Goal: Task Accomplishment & Management: Use online tool/utility

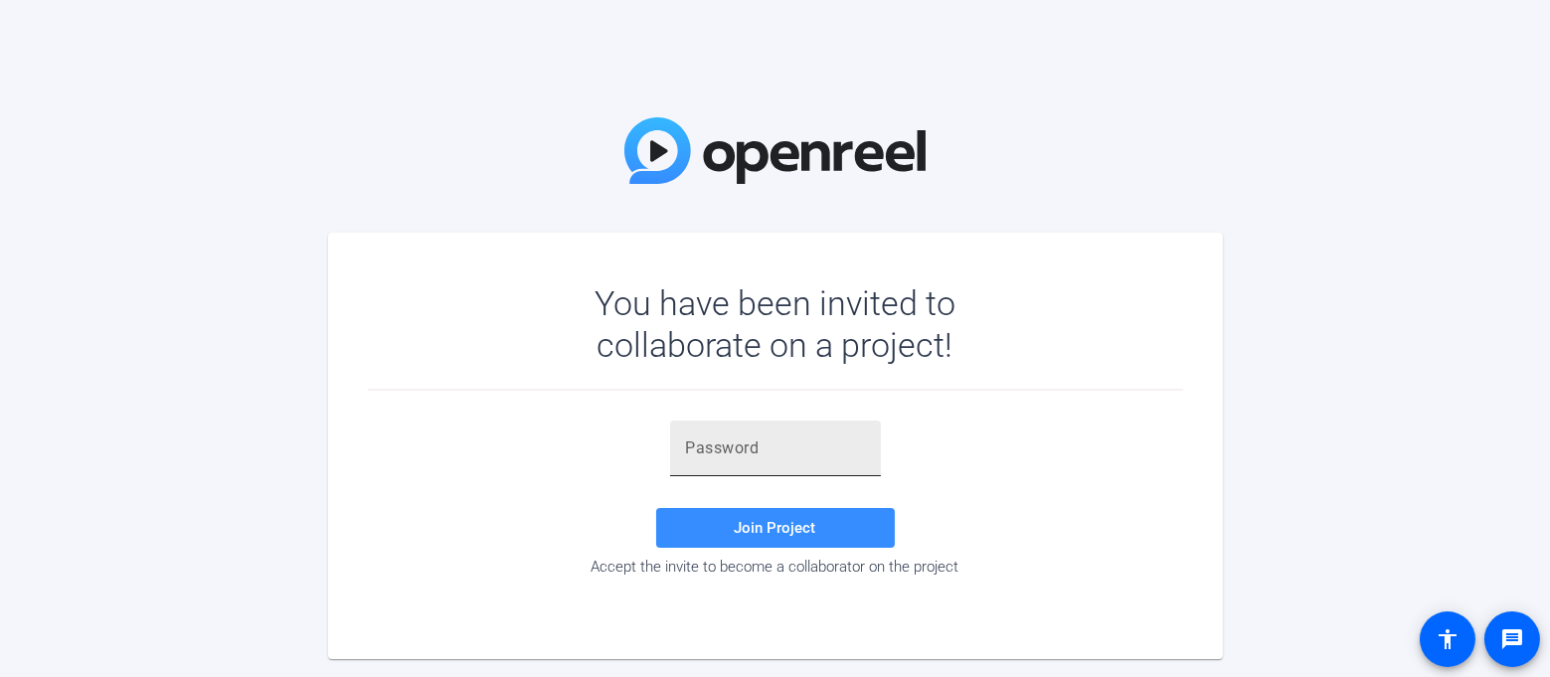
drag, startPoint x: 0, startPoint y: 0, endPoint x: 758, endPoint y: 445, distance: 878.8
click at [758, 445] on input "text" at bounding box center [775, 448] width 179 height 24
paste input "n$ujks"
type input "n$ujks"
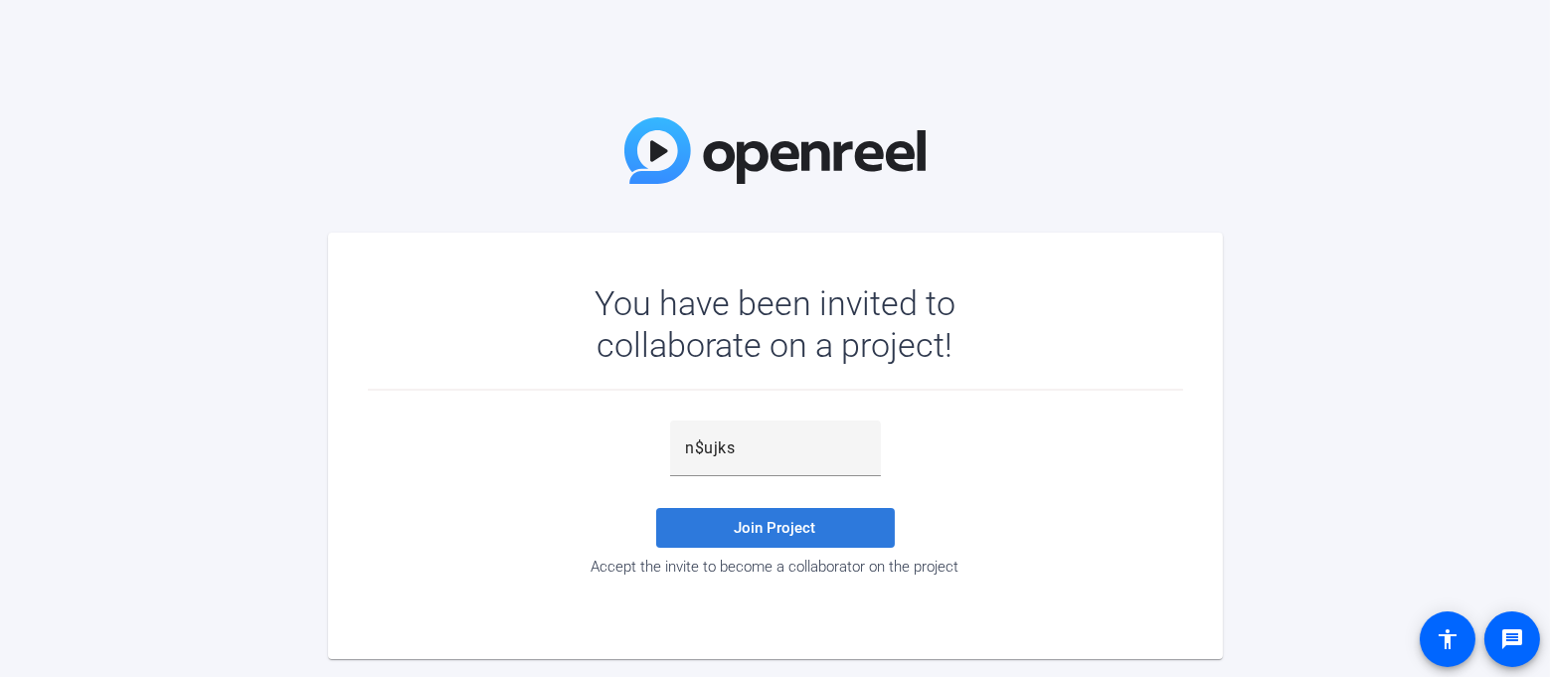
click at [748, 528] on span "Join Project" at bounding box center [776, 528] width 82 height 18
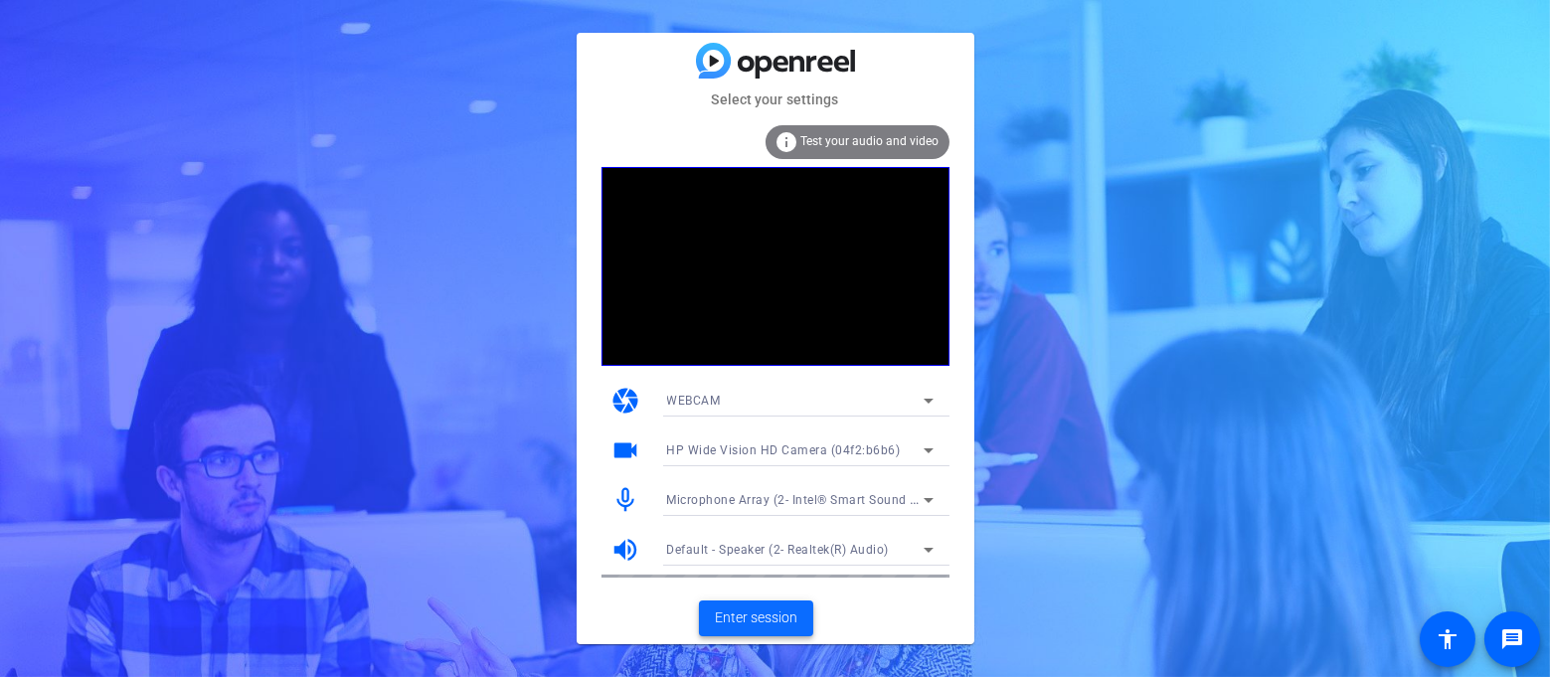
click at [770, 612] on span "Enter session" at bounding box center [756, 617] width 83 height 21
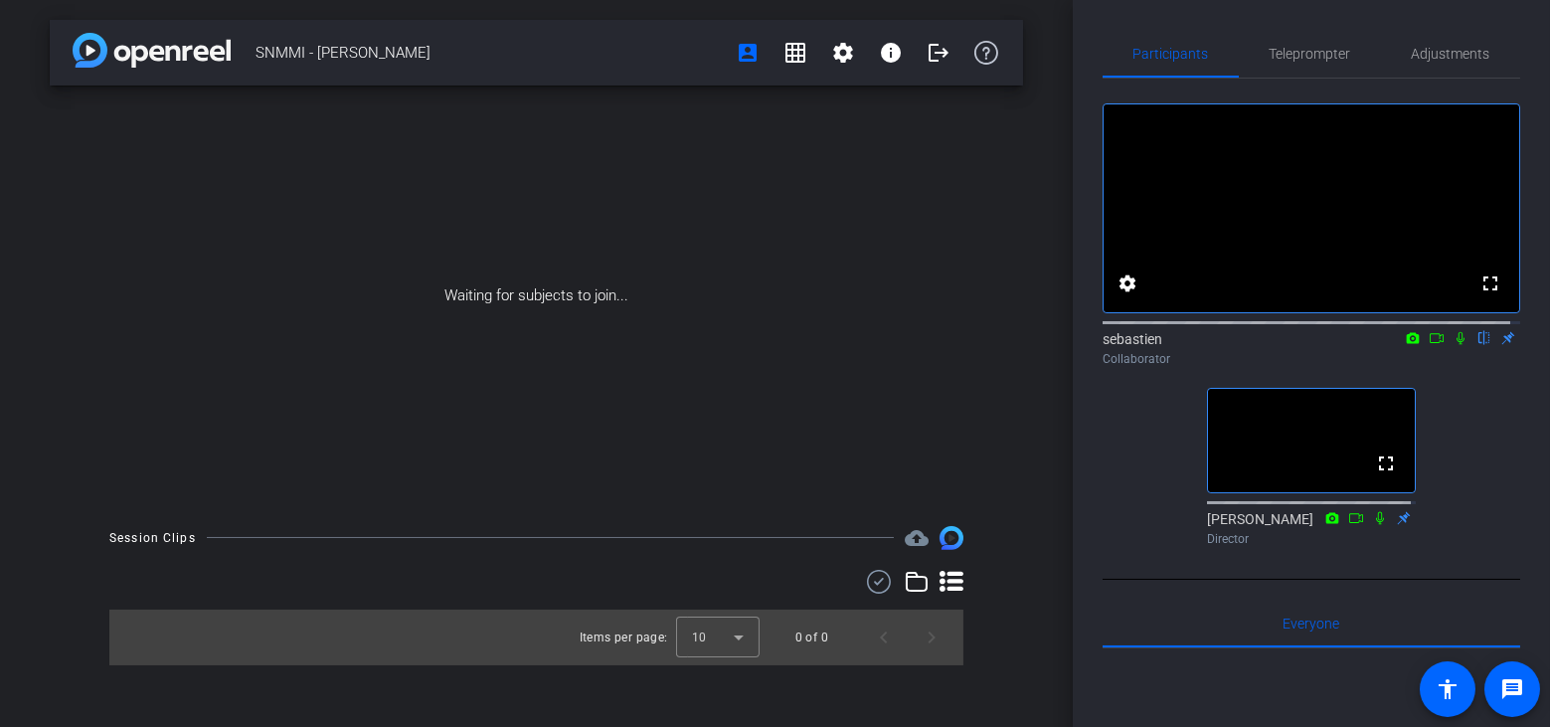
click at [939, 196] on div "Waiting for subjects to join..." at bounding box center [536, 296] width 973 height 421
click at [1334, 42] on span "Teleprompter" at bounding box center [1311, 54] width 82 height 48
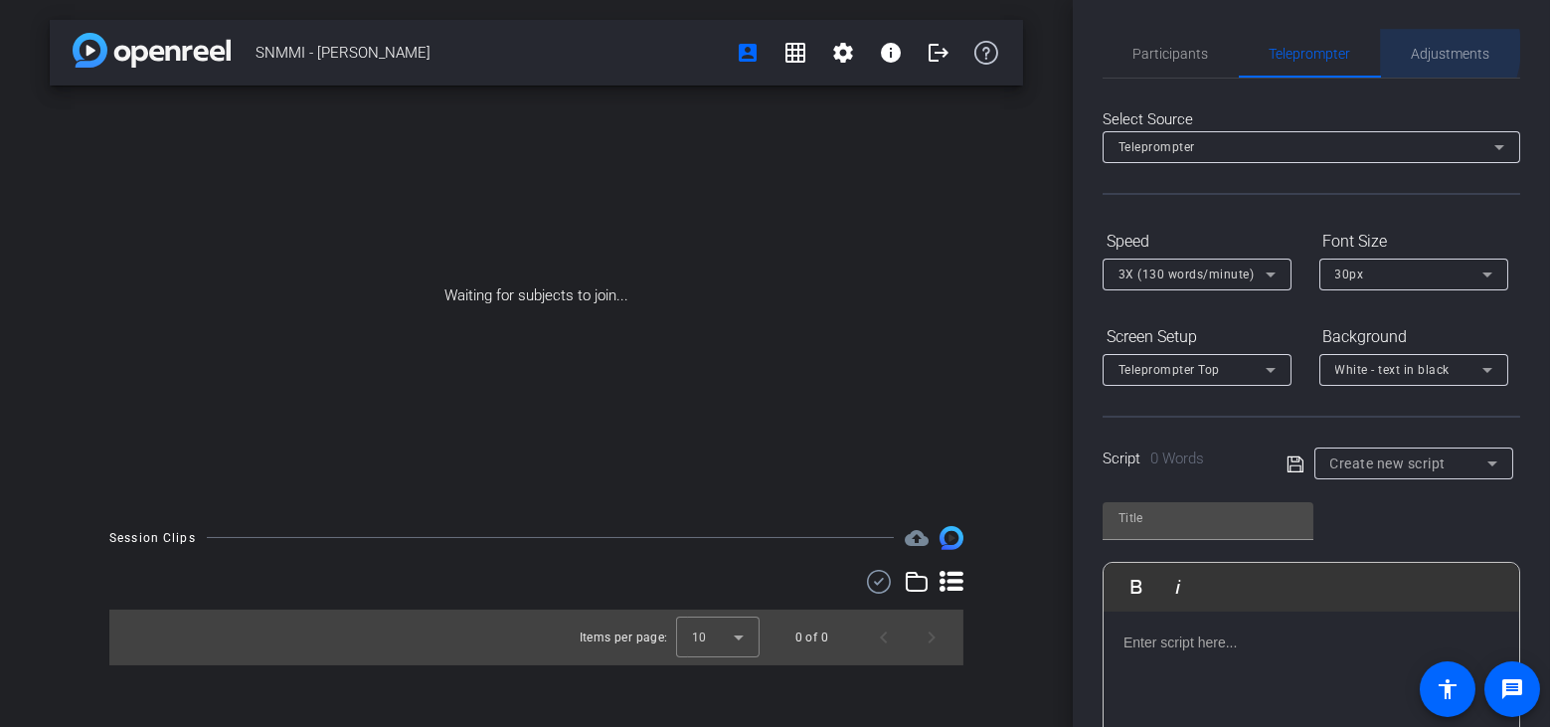
click at [1418, 48] on span "Adjustments" at bounding box center [1451, 54] width 79 height 14
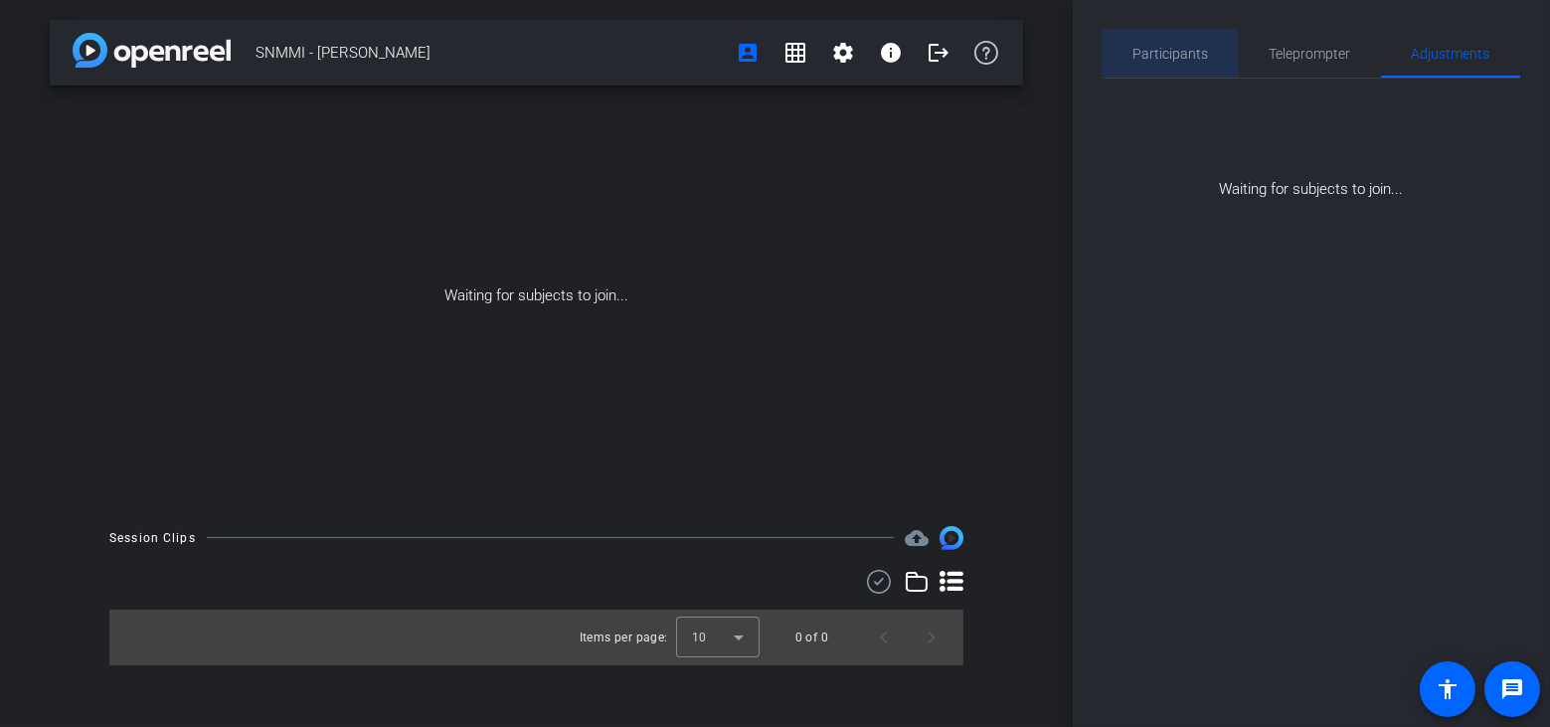
click at [1163, 47] on span "Participants" at bounding box center [1171, 54] width 76 height 14
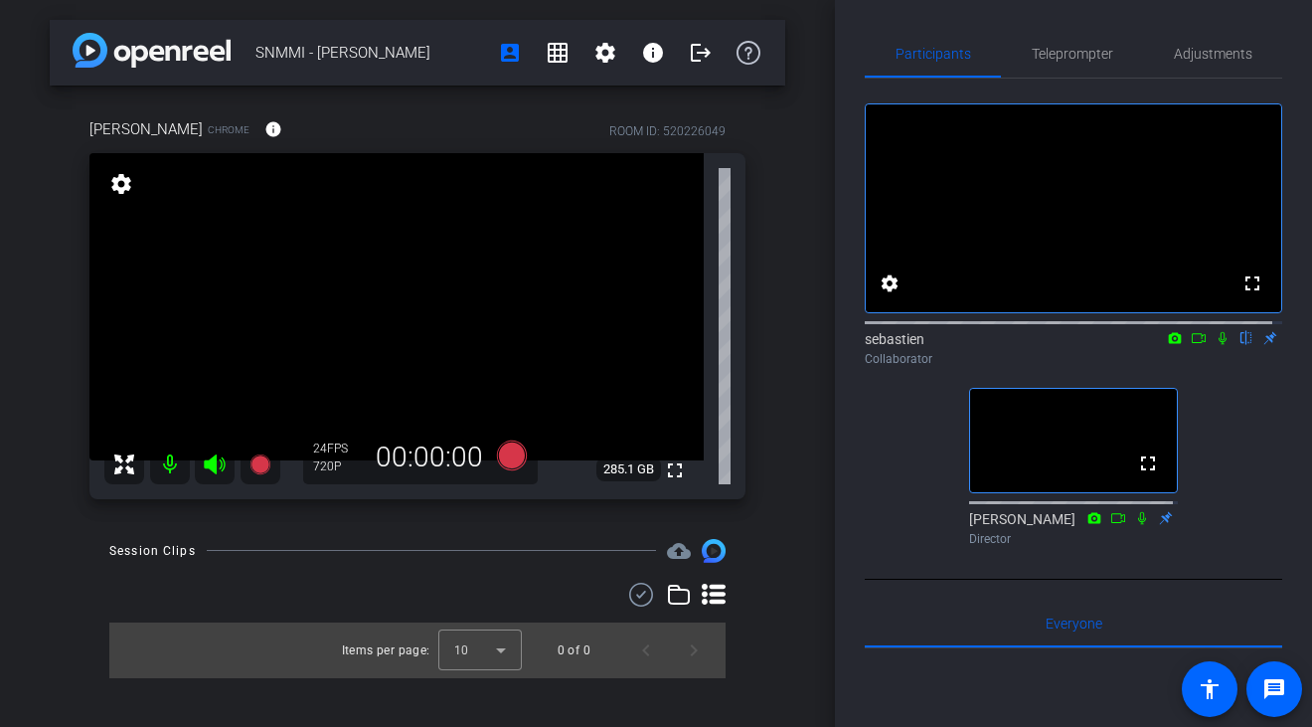
click at [807, 39] on div "SNMMI - [PERSON_NAME] account_box grid_on settings info logout [PERSON_NAME] Ch…" at bounding box center [417, 363] width 835 height 727
click at [791, 667] on div "SNMMI - [PERSON_NAME] account_box grid_on settings info logout [PERSON_NAME] Ch…" at bounding box center [417, 363] width 835 height 727
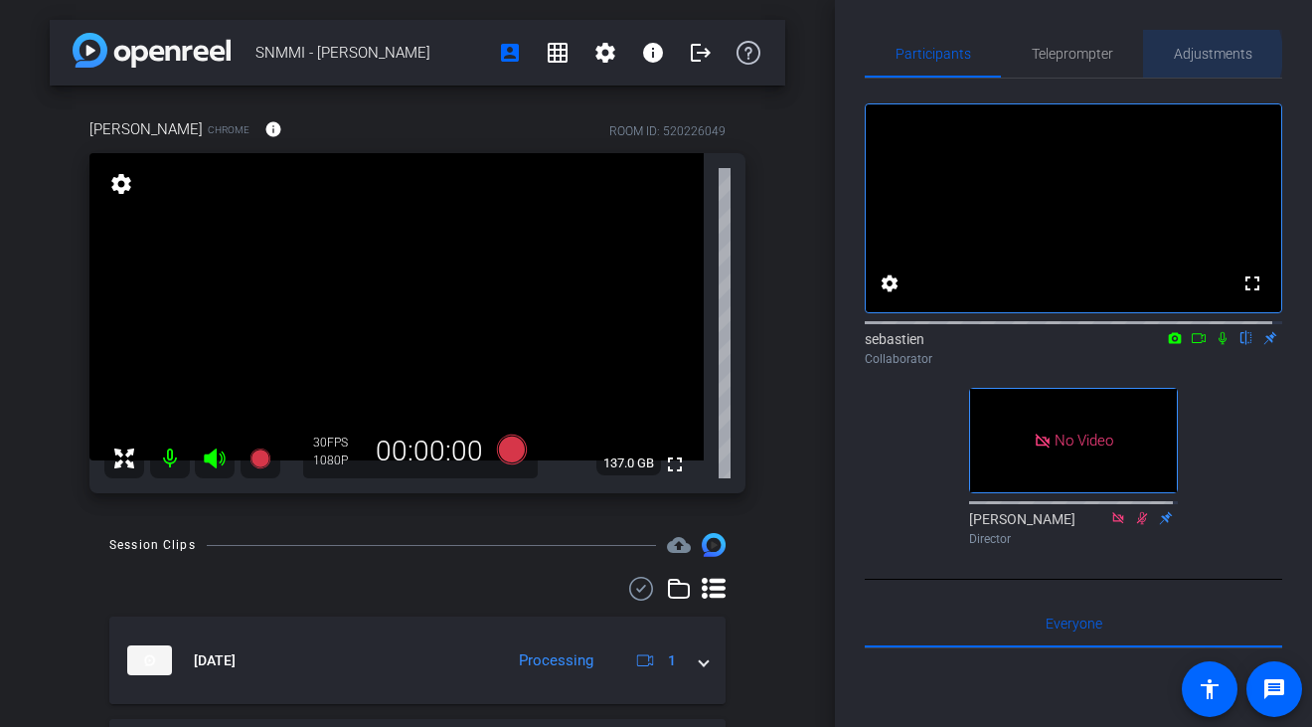
click at [1195, 55] on span "Adjustments" at bounding box center [1213, 54] width 79 height 14
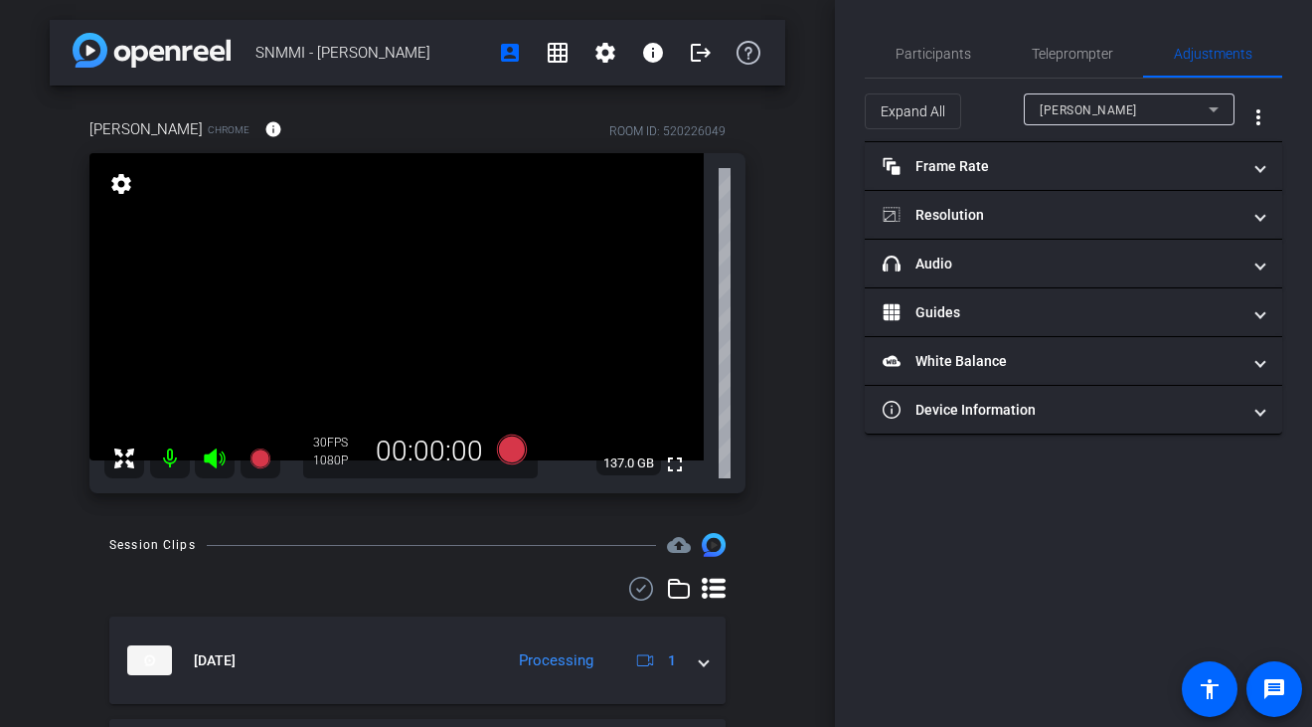
click at [1222, 100] on icon at bounding box center [1214, 109] width 24 height 24
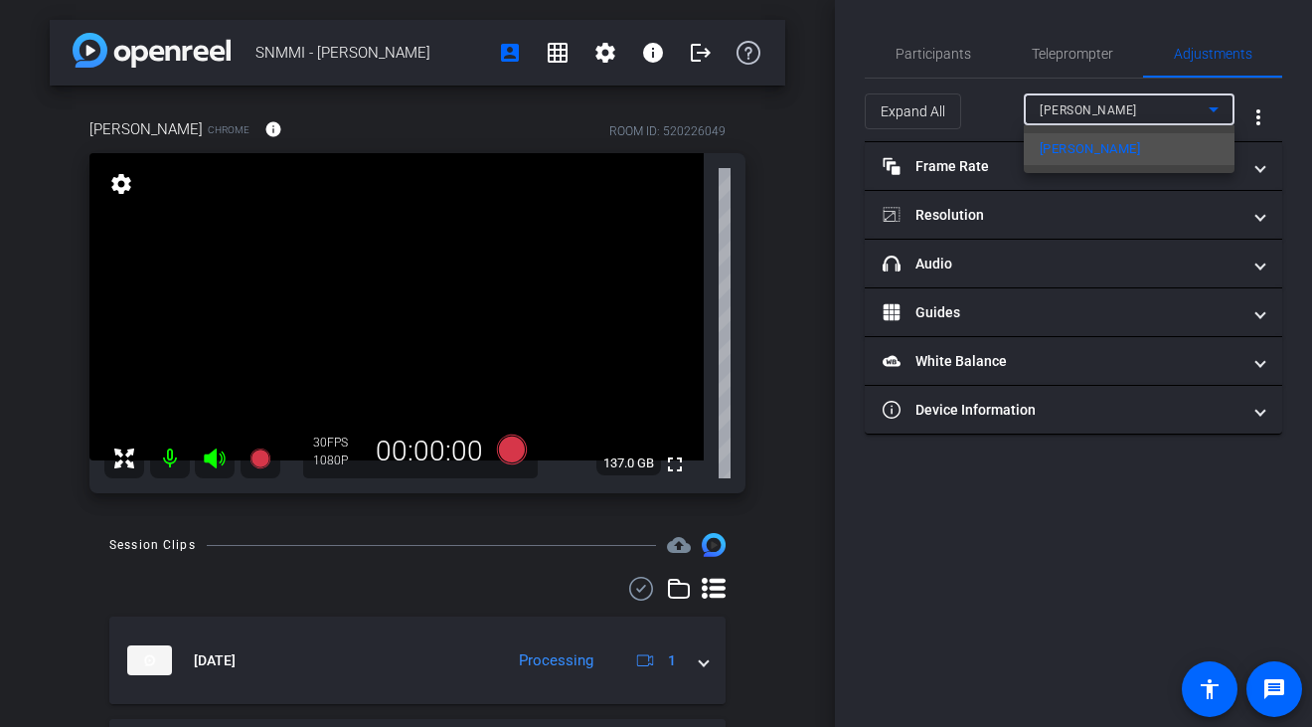
click at [1222, 100] on div at bounding box center [656, 363] width 1312 height 727
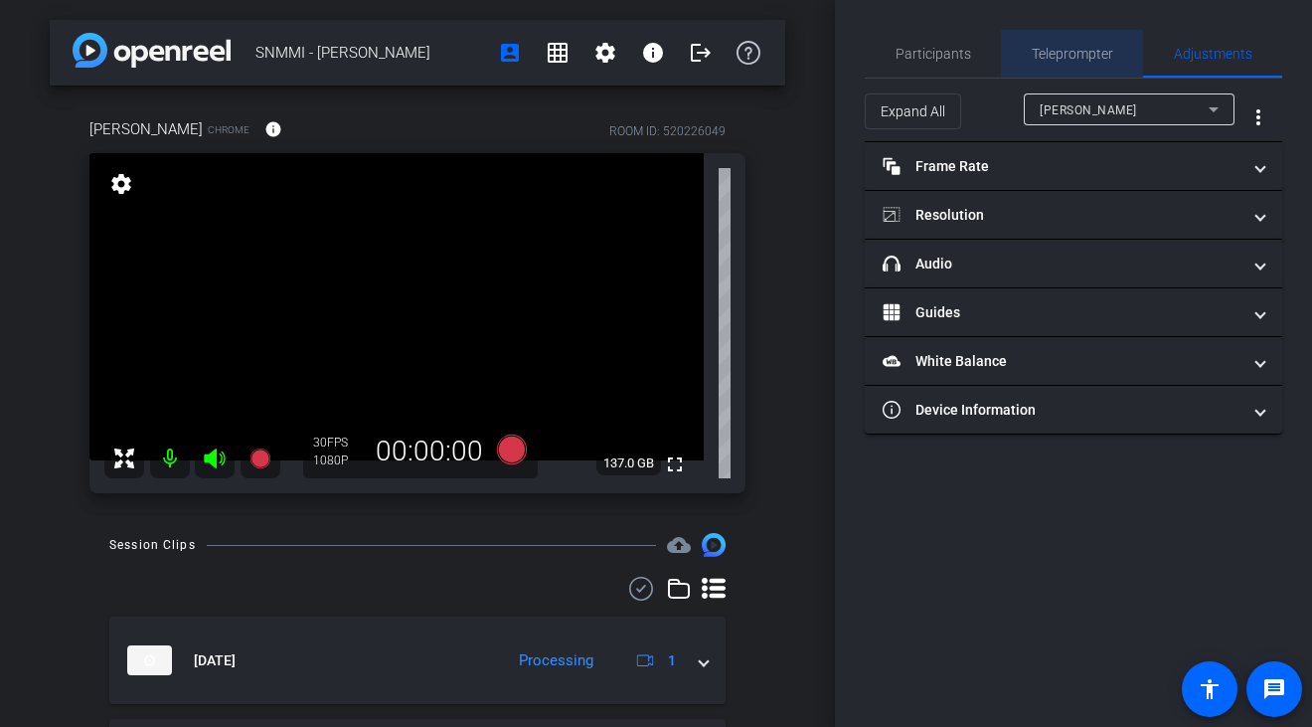
click at [1100, 55] on span "Teleprompter" at bounding box center [1073, 54] width 82 height 14
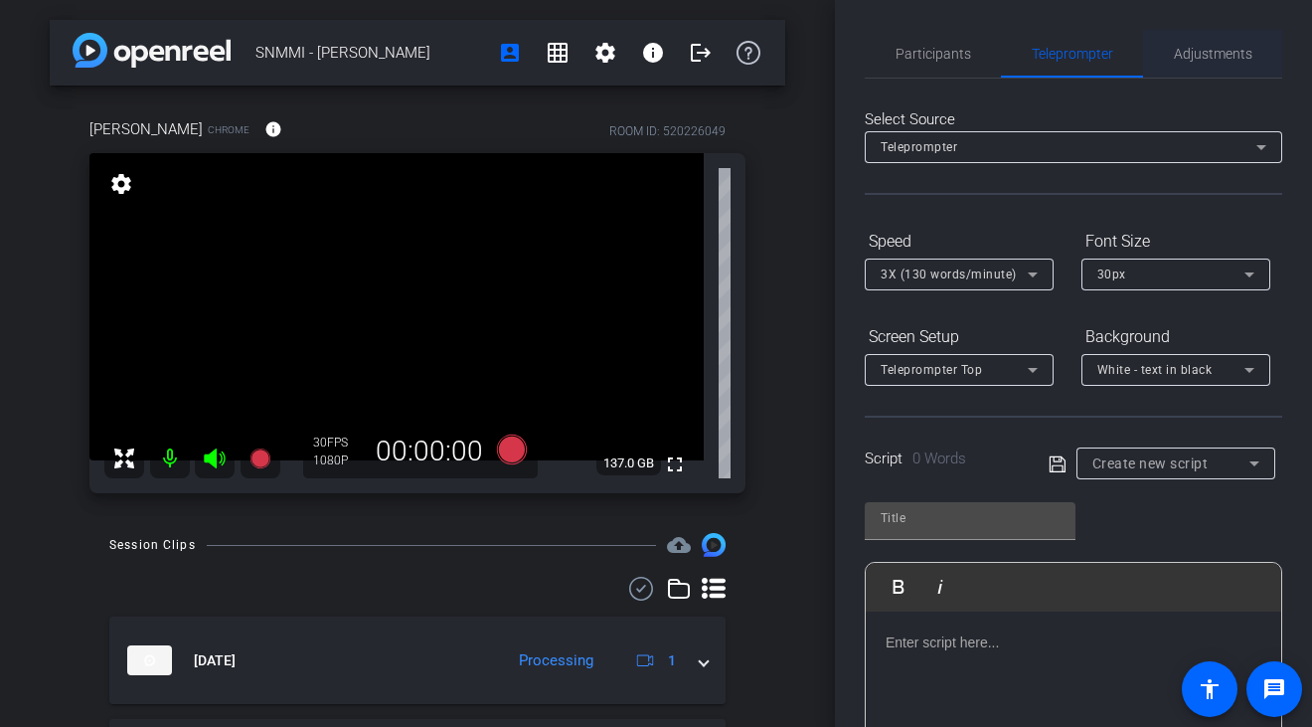
click at [1182, 61] on span "Adjustments" at bounding box center [1213, 54] width 79 height 14
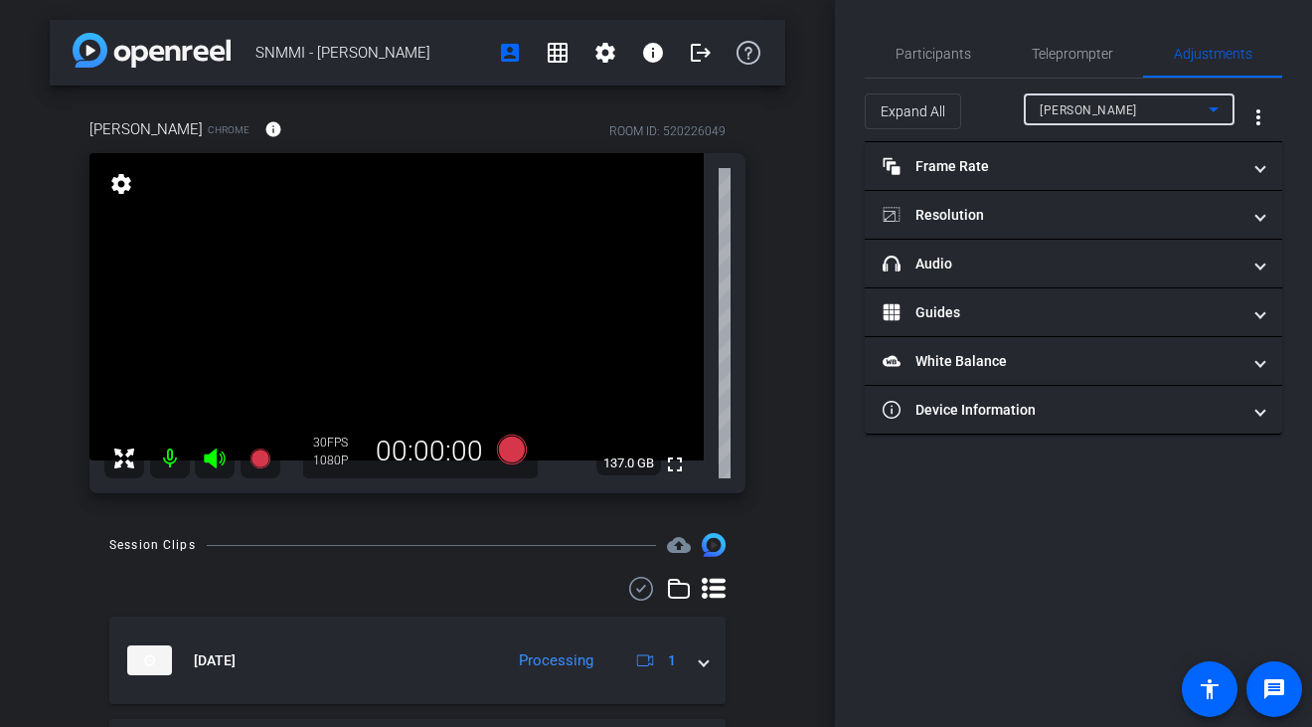
click at [1212, 106] on icon at bounding box center [1214, 109] width 24 height 24
click at [1212, 106] on div at bounding box center [656, 363] width 1312 height 727
click at [925, 106] on span "Expand All" at bounding box center [913, 111] width 65 height 38
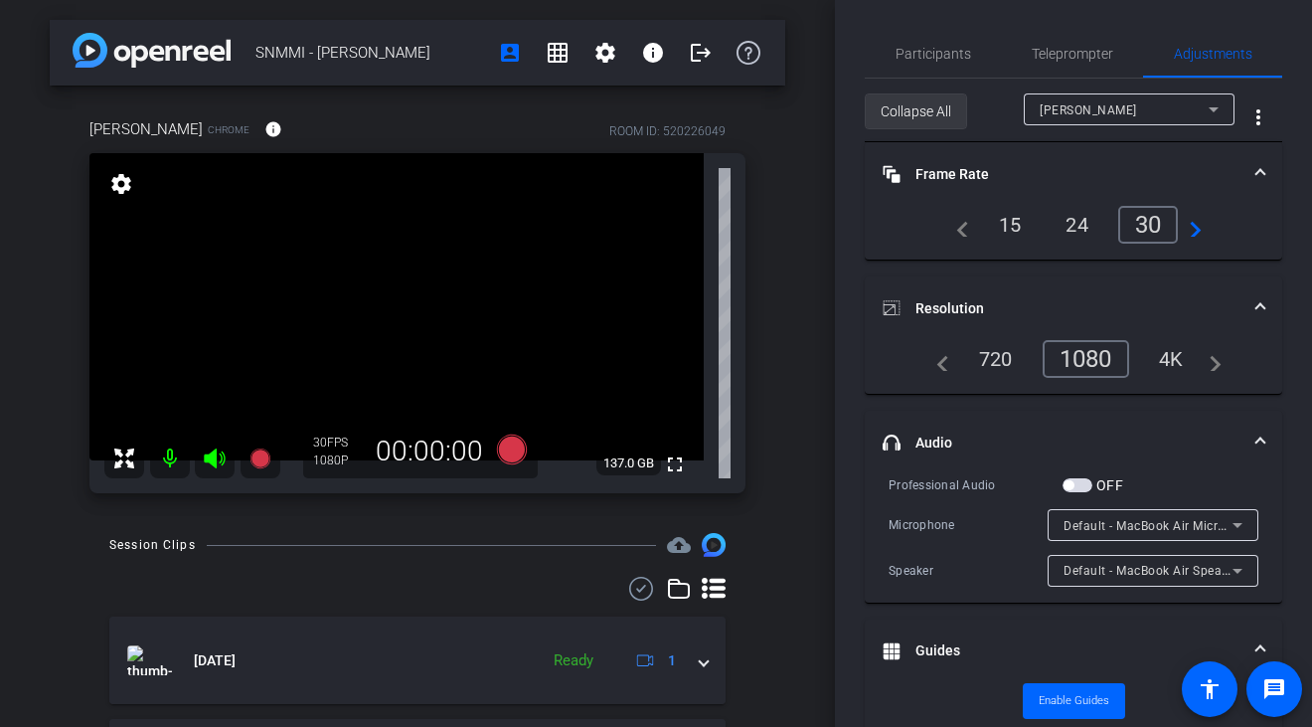
click at [925, 106] on span "Collapse All" at bounding box center [916, 111] width 71 height 38
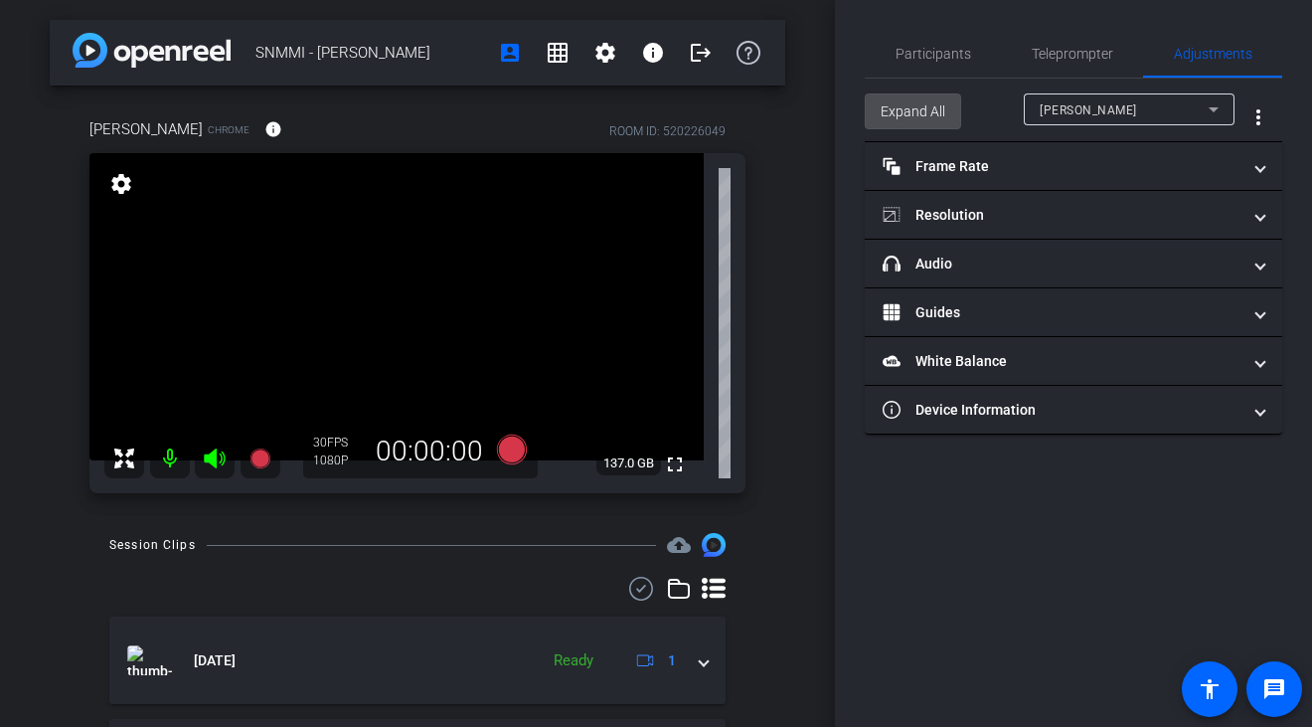
click at [955, 109] on span at bounding box center [913, 111] width 94 height 48
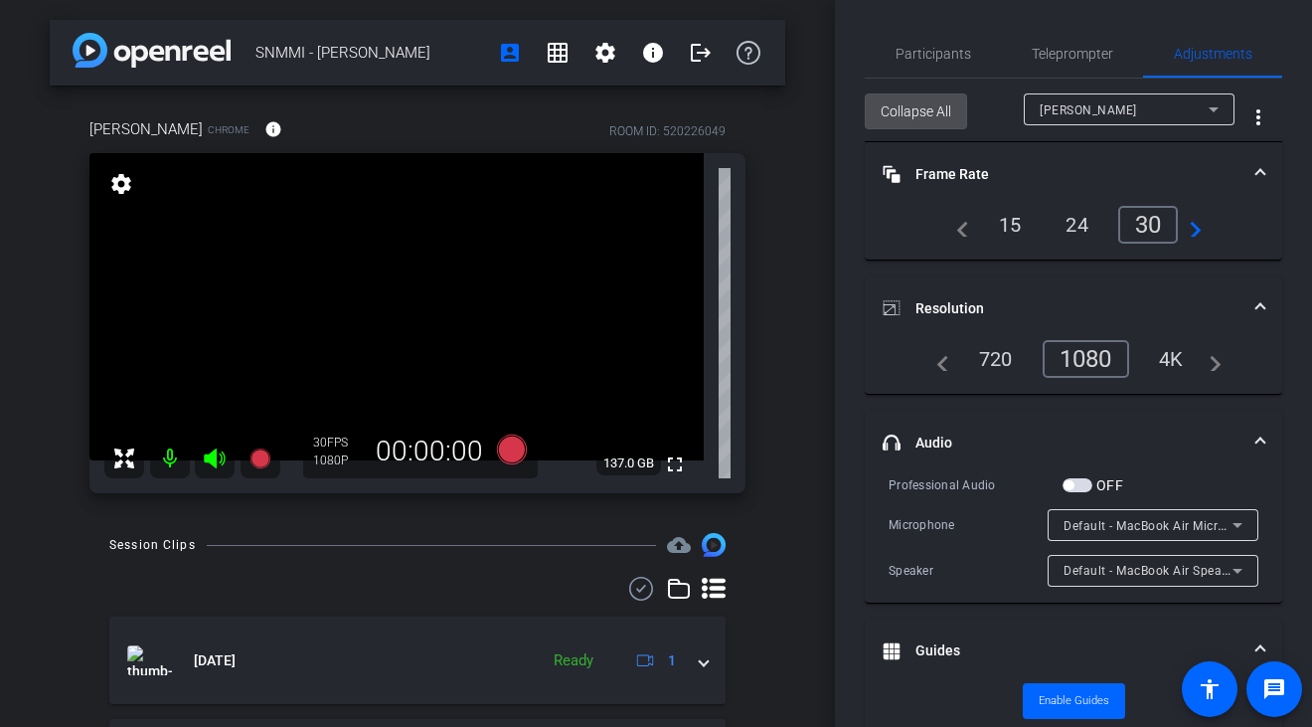
click at [955, 109] on span at bounding box center [916, 111] width 100 height 48
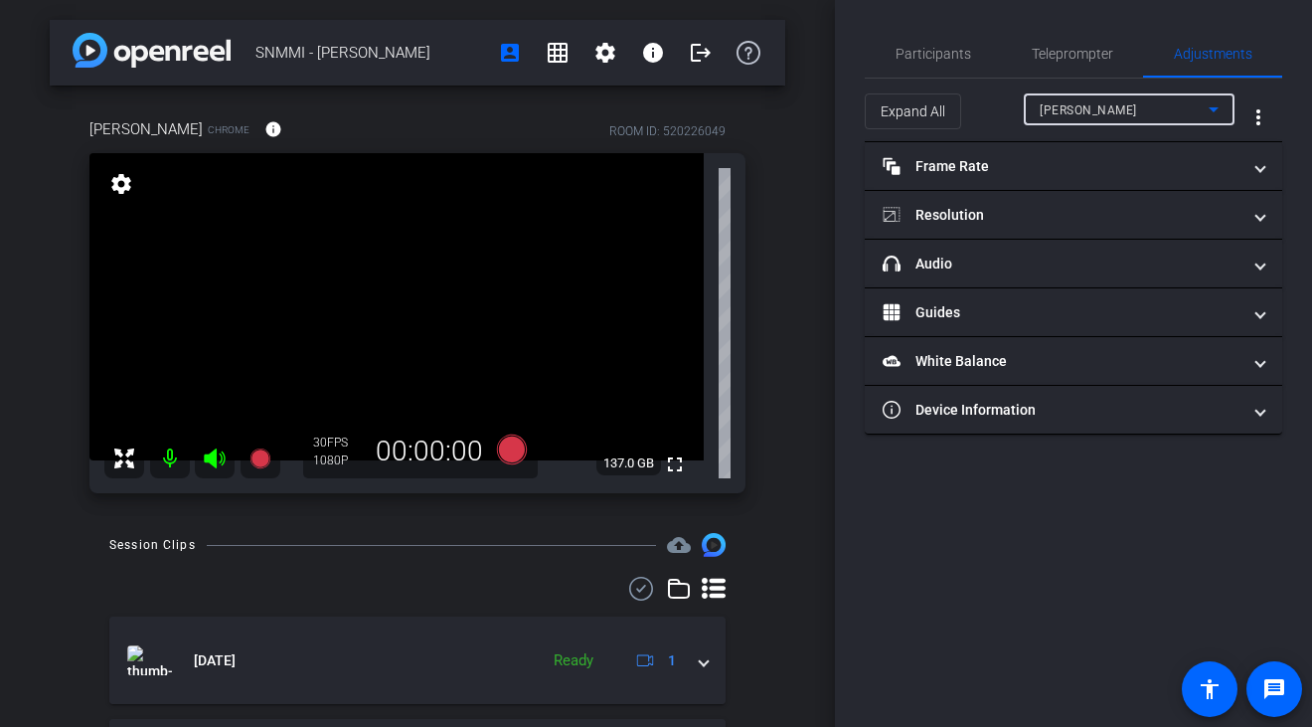
click at [1214, 109] on icon at bounding box center [1214, 109] width 10 height 5
click at [1214, 109] on div at bounding box center [656, 363] width 1312 height 727
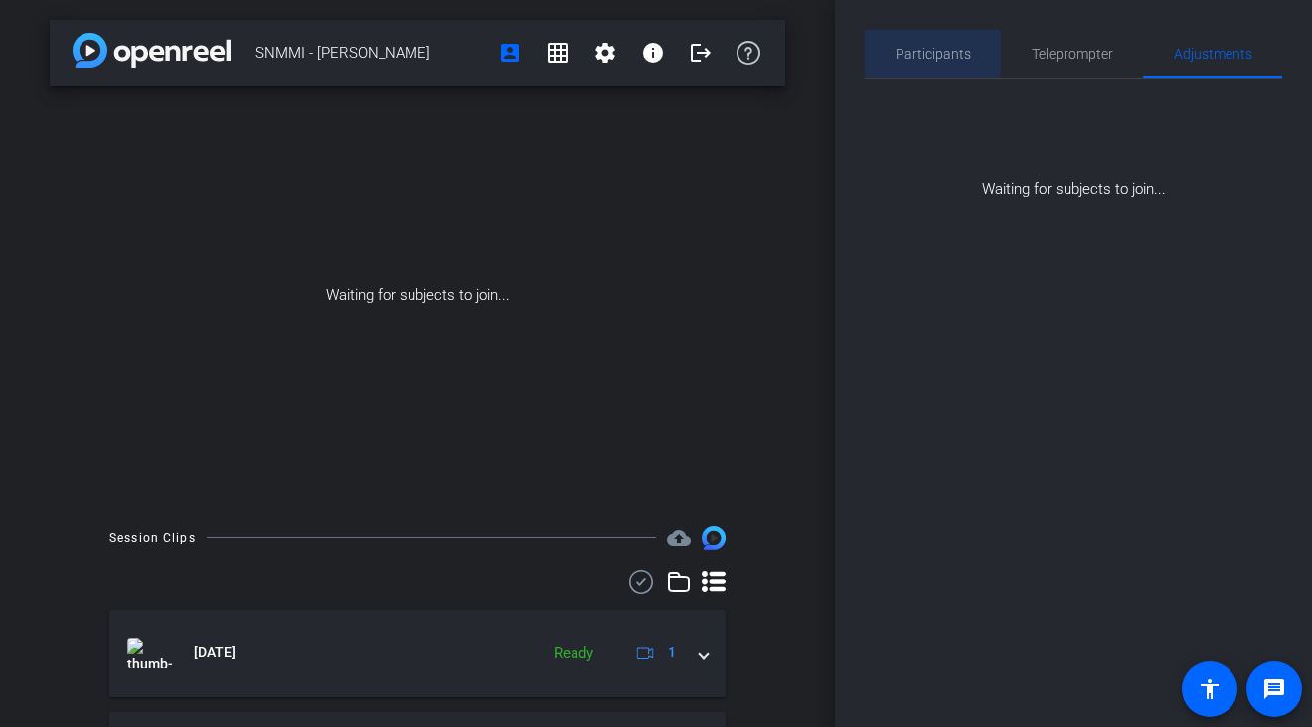
click at [903, 51] on span "Participants" at bounding box center [934, 54] width 76 height 14
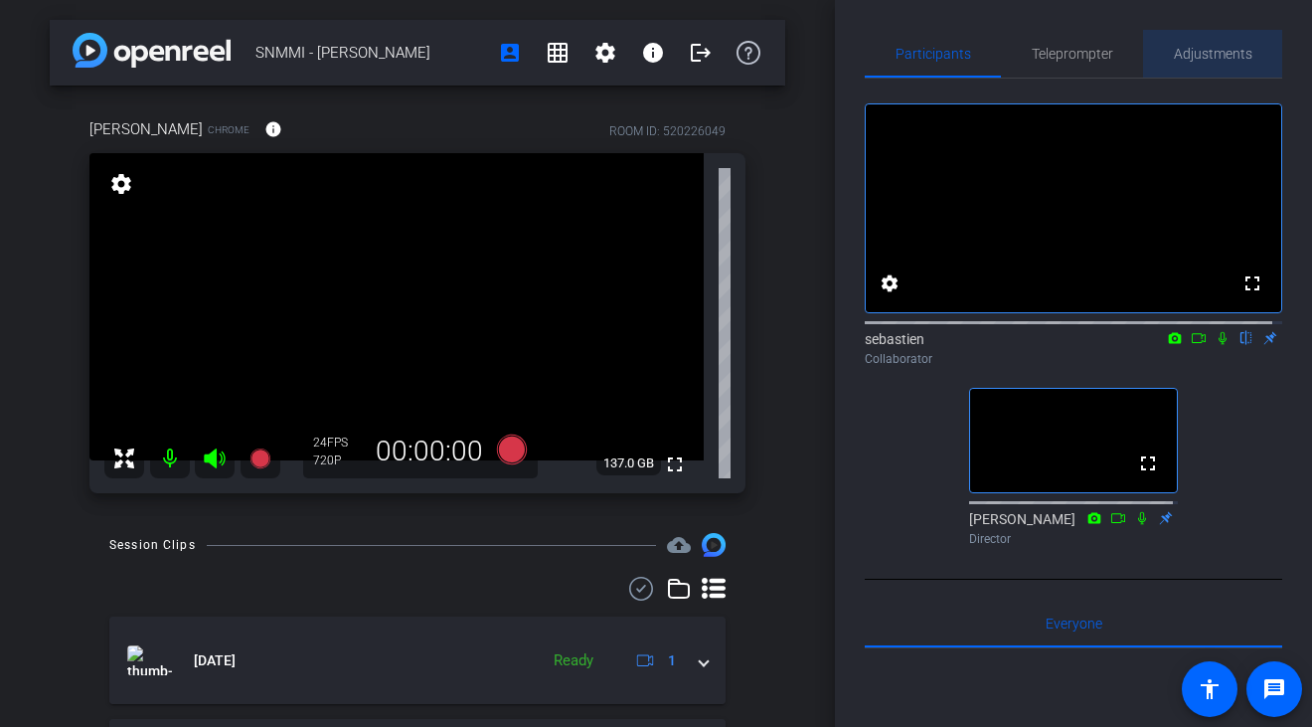
click at [1217, 52] on span "Adjustments" at bounding box center [1213, 54] width 79 height 14
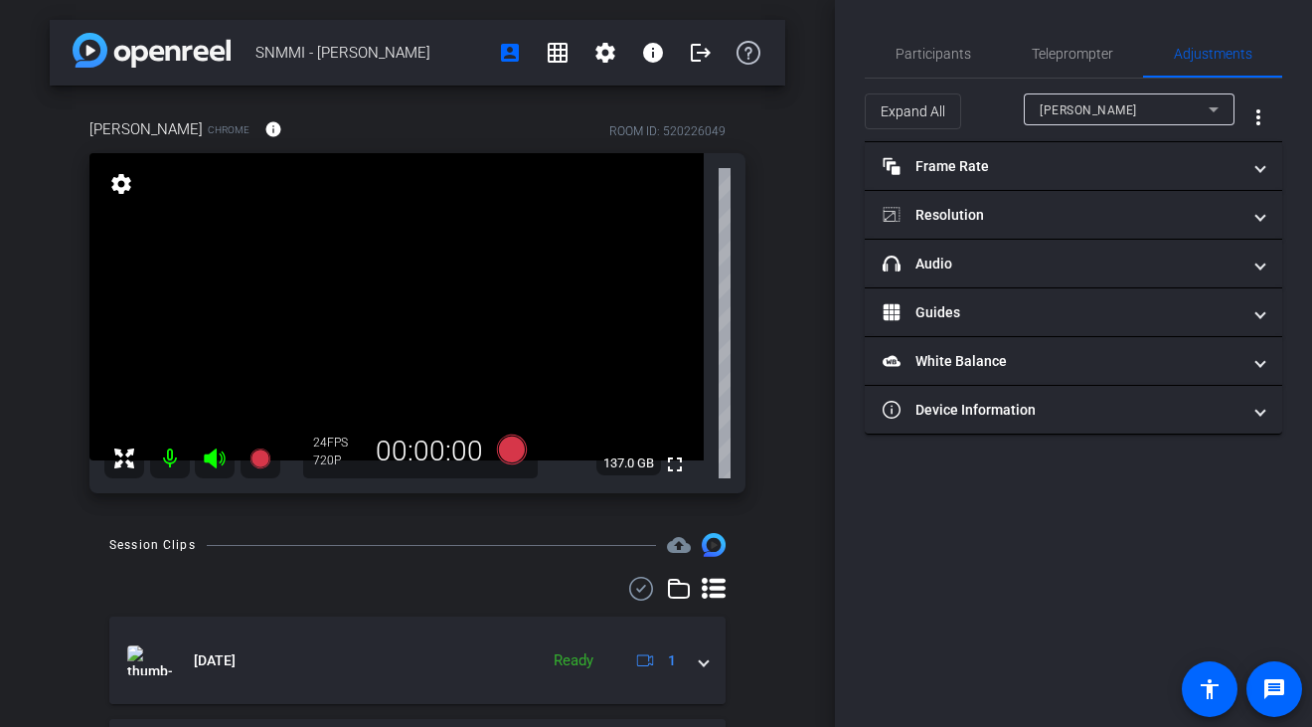
click at [1218, 111] on icon at bounding box center [1214, 109] width 24 height 24
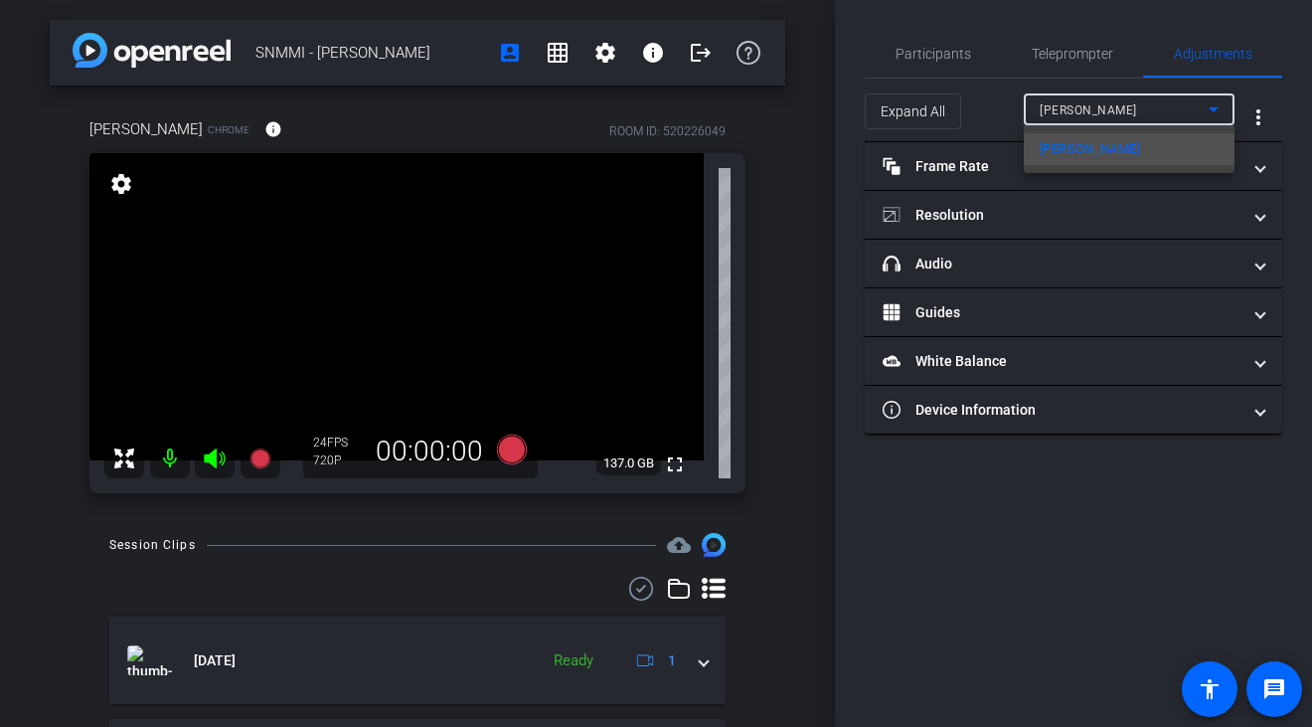
click at [1083, 64] on div at bounding box center [656, 363] width 1312 height 727
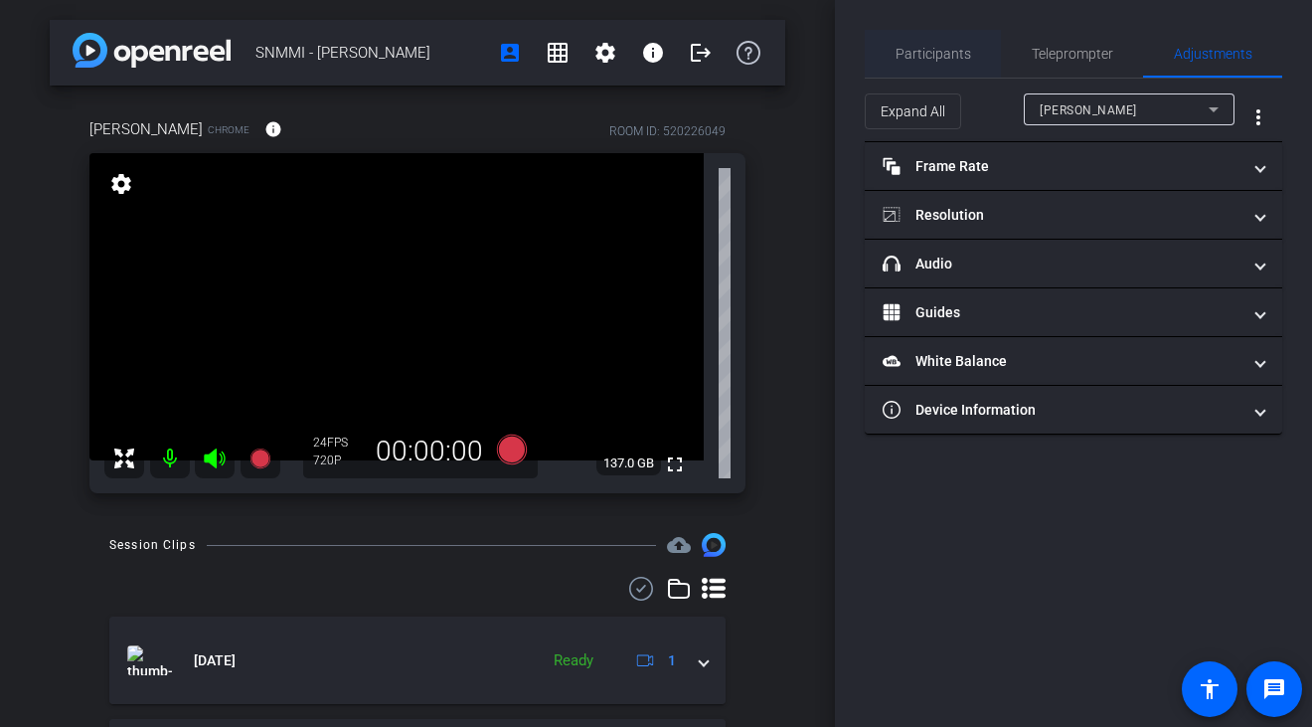
click at [963, 63] on span "Participants" at bounding box center [934, 54] width 76 height 48
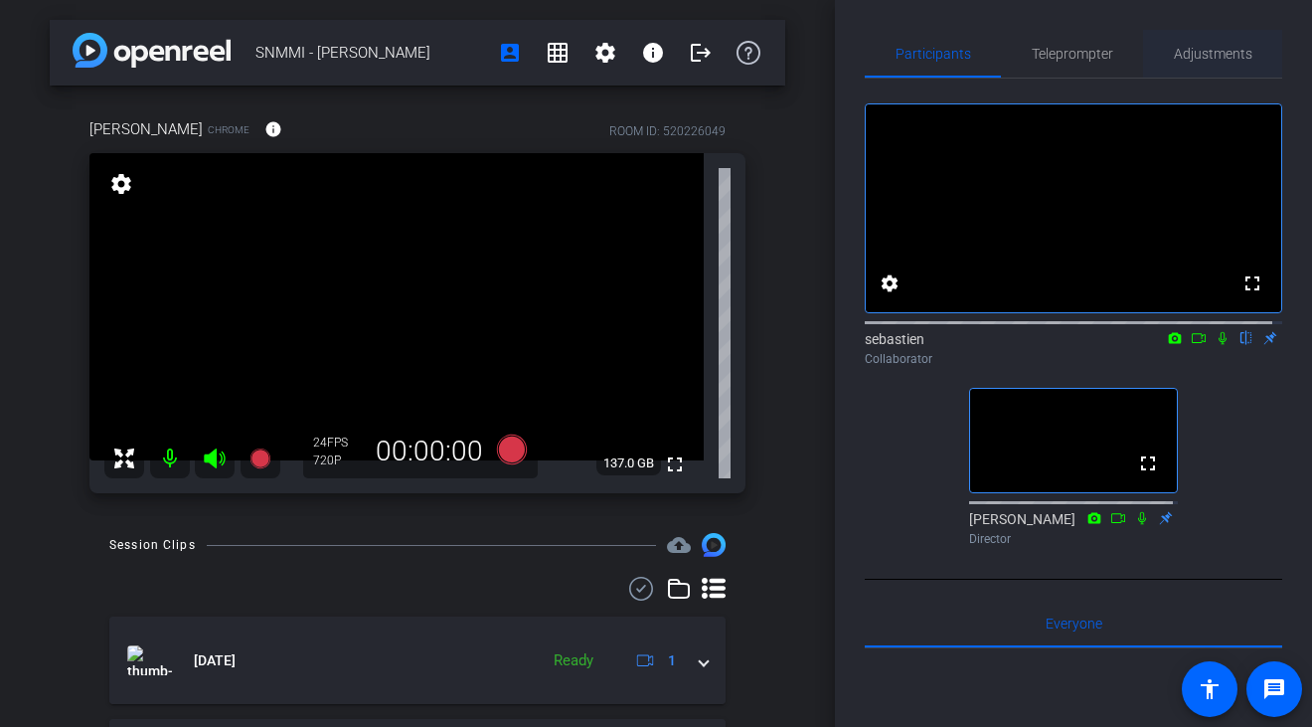
click at [1207, 49] on span "Adjustments" at bounding box center [1213, 54] width 79 height 14
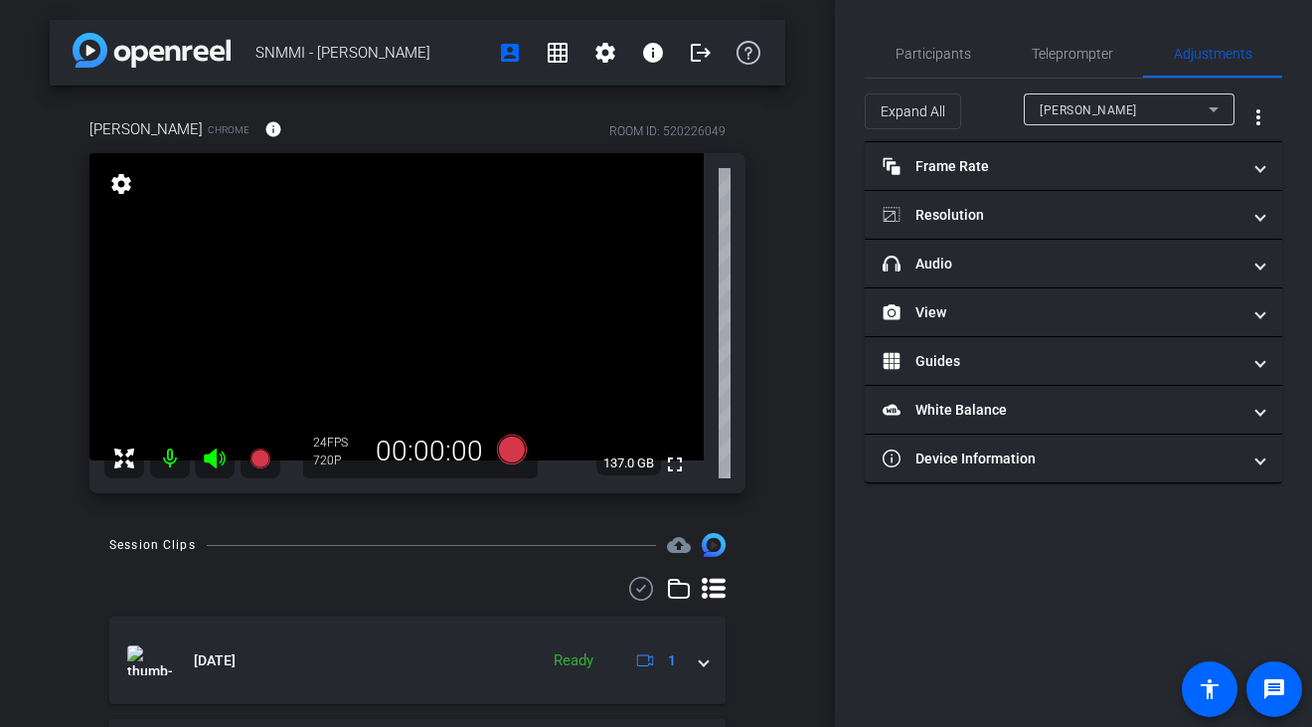
click at [1210, 114] on icon at bounding box center [1214, 109] width 24 height 24
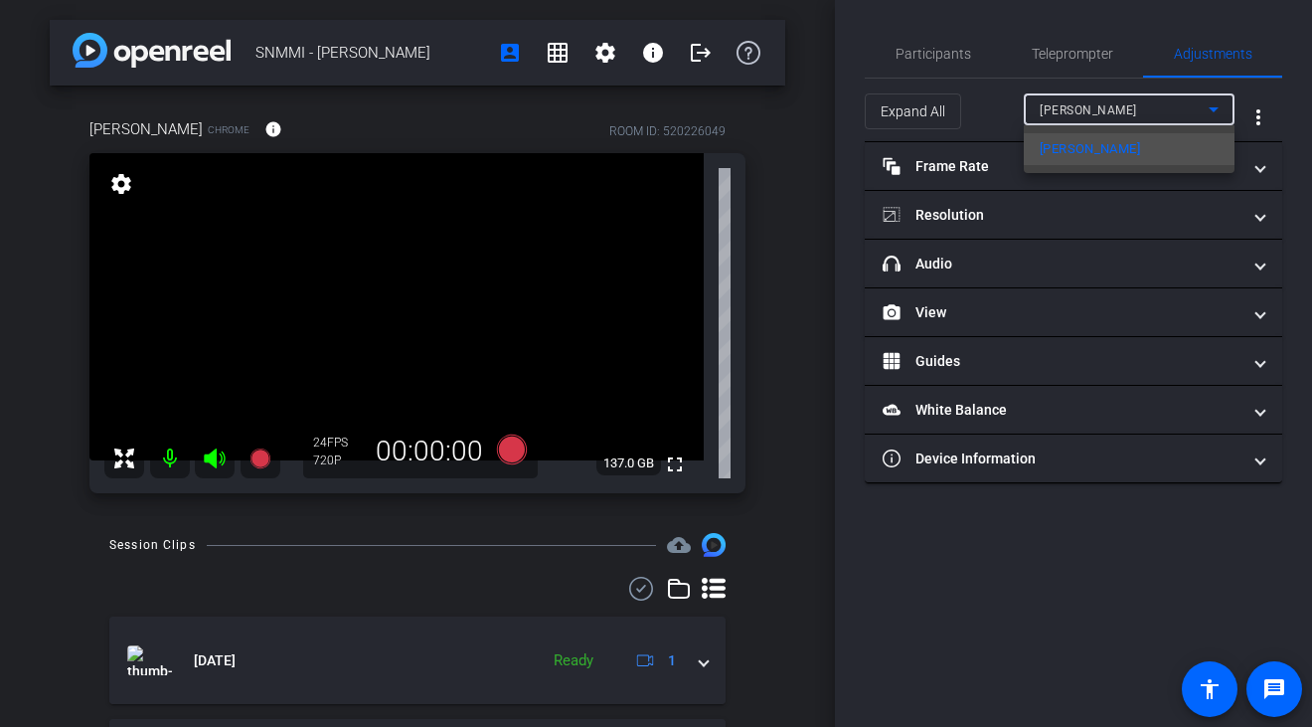
click at [1206, 64] on div at bounding box center [656, 363] width 1312 height 727
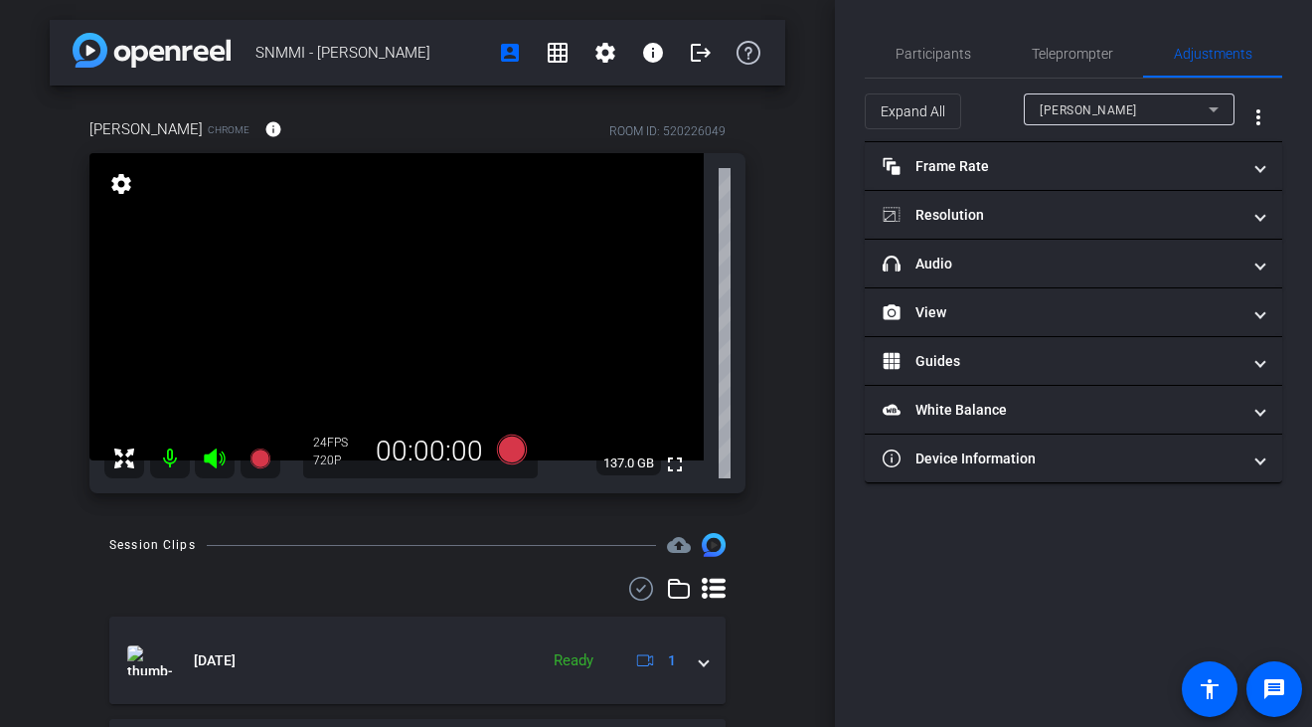
click at [1069, 105] on span "[PERSON_NAME]" at bounding box center [1088, 110] width 97 height 14
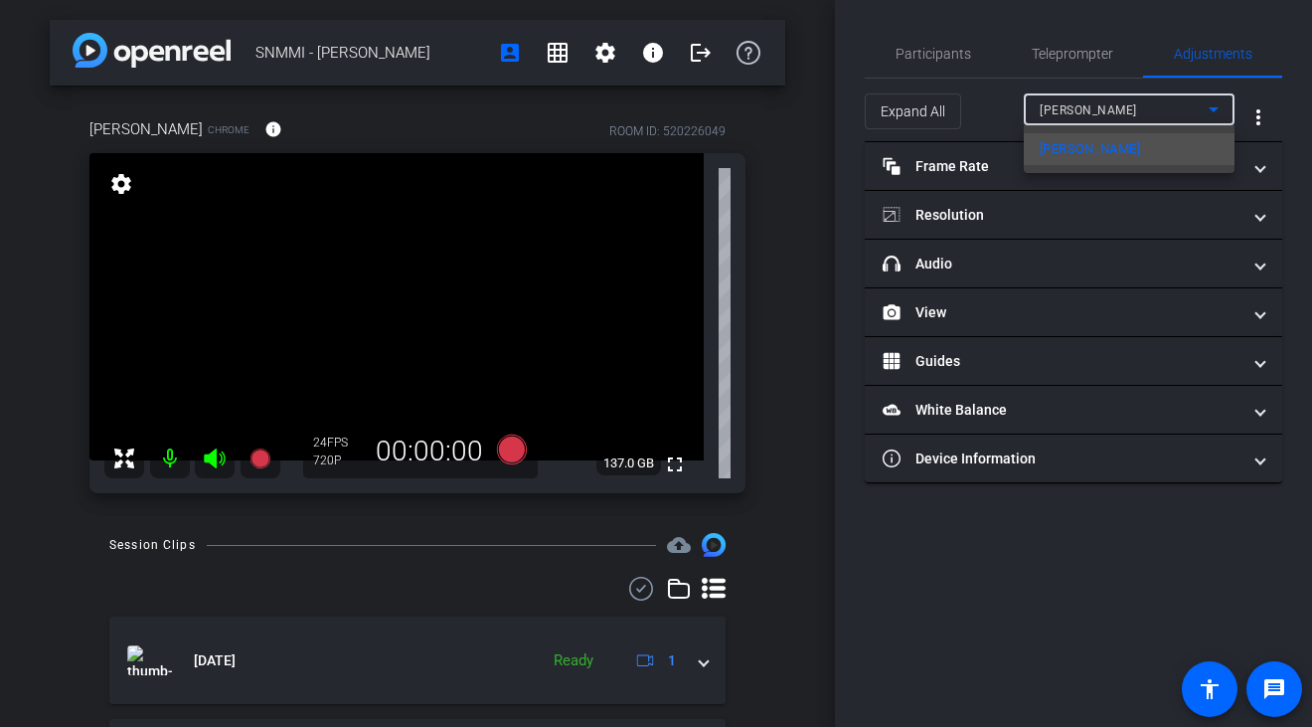
click at [948, 55] on div at bounding box center [656, 363] width 1312 height 727
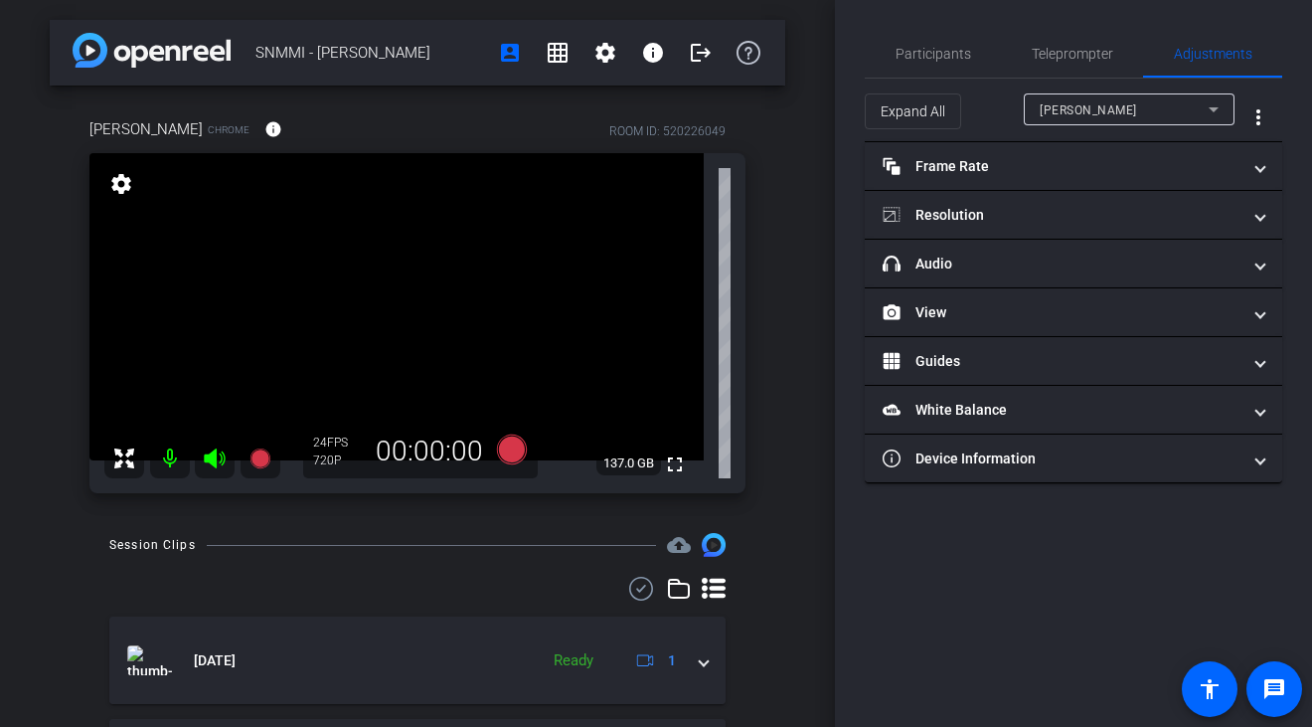
click at [948, 55] on span "Participants" at bounding box center [934, 54] width 76 height 14
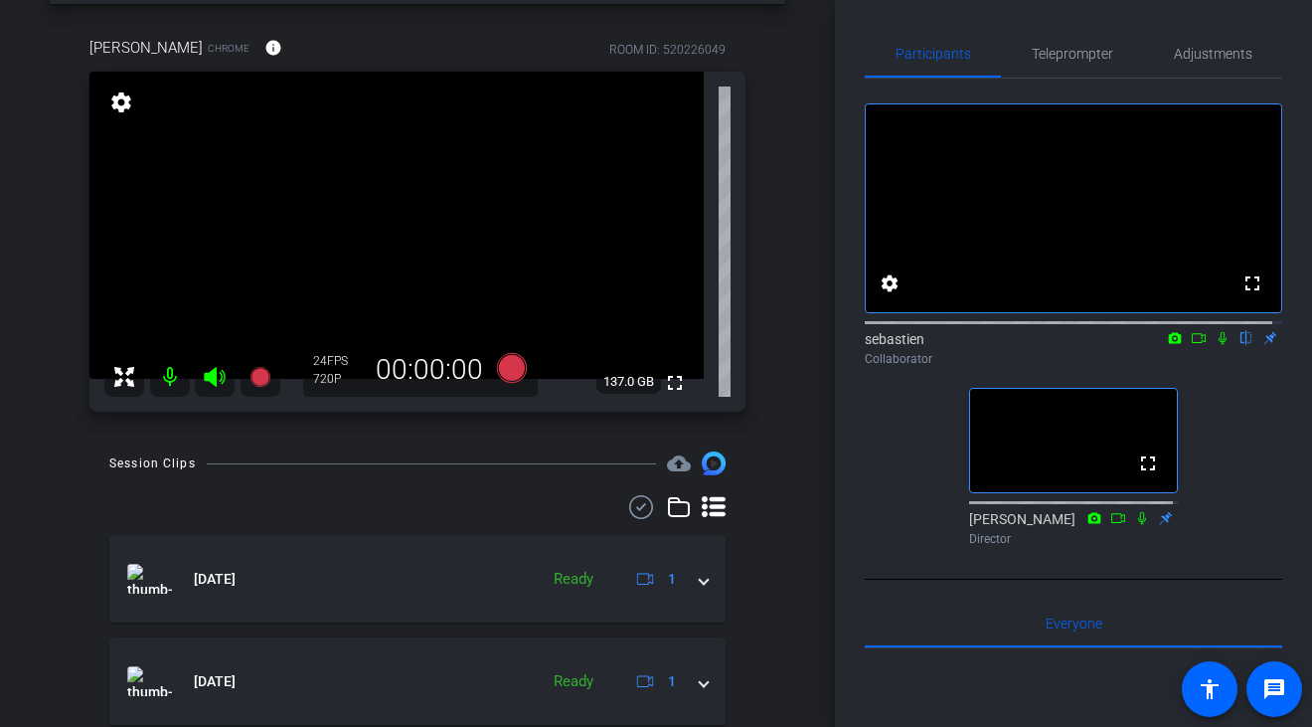
scroll to position [44, 0]
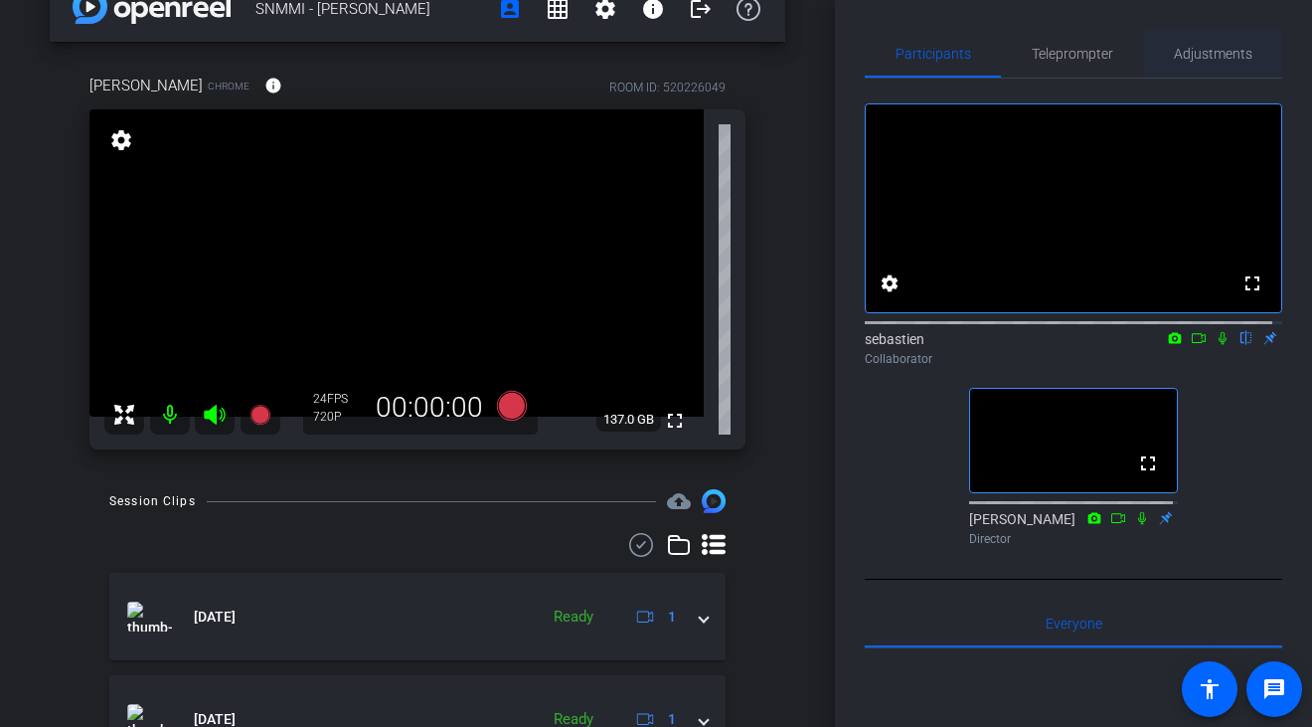
click at [1200, 50] on span "Adjustments" at bounding box center [1213, 54] width 79 height 14
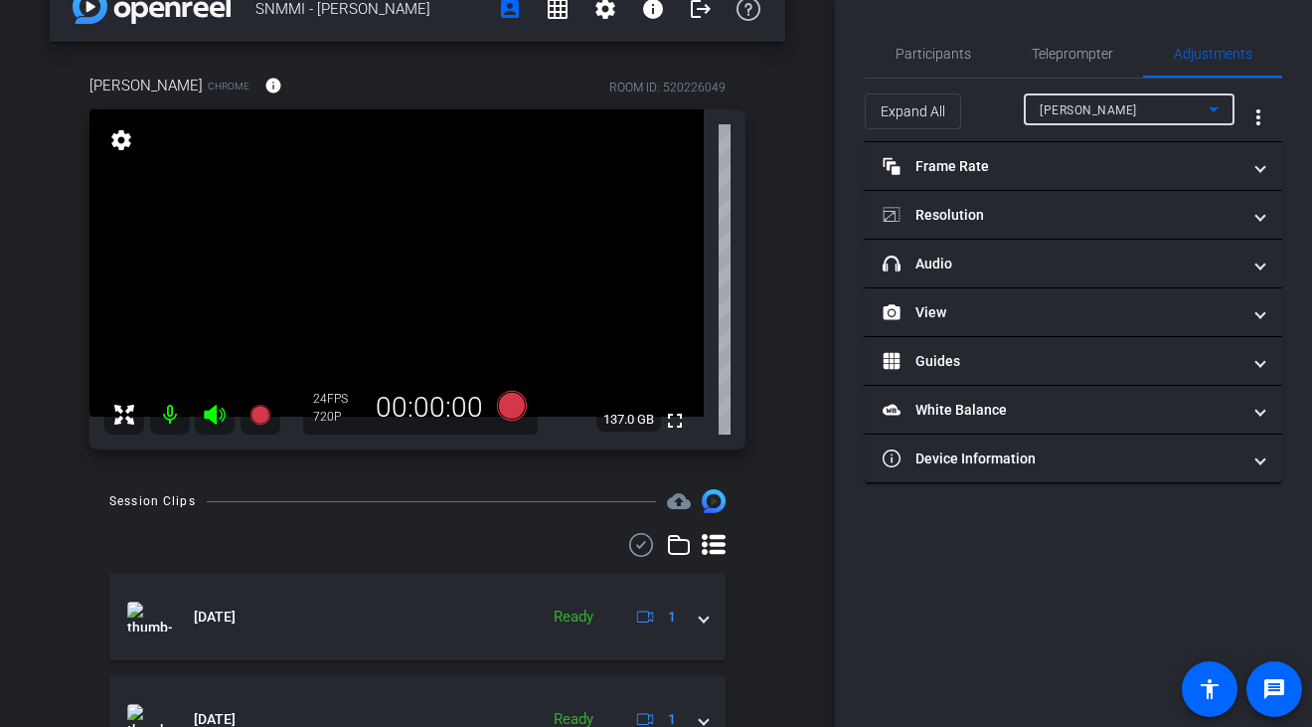
click at [1214, 108] on icon at bounding box center [1214, 109] width 10 height 5
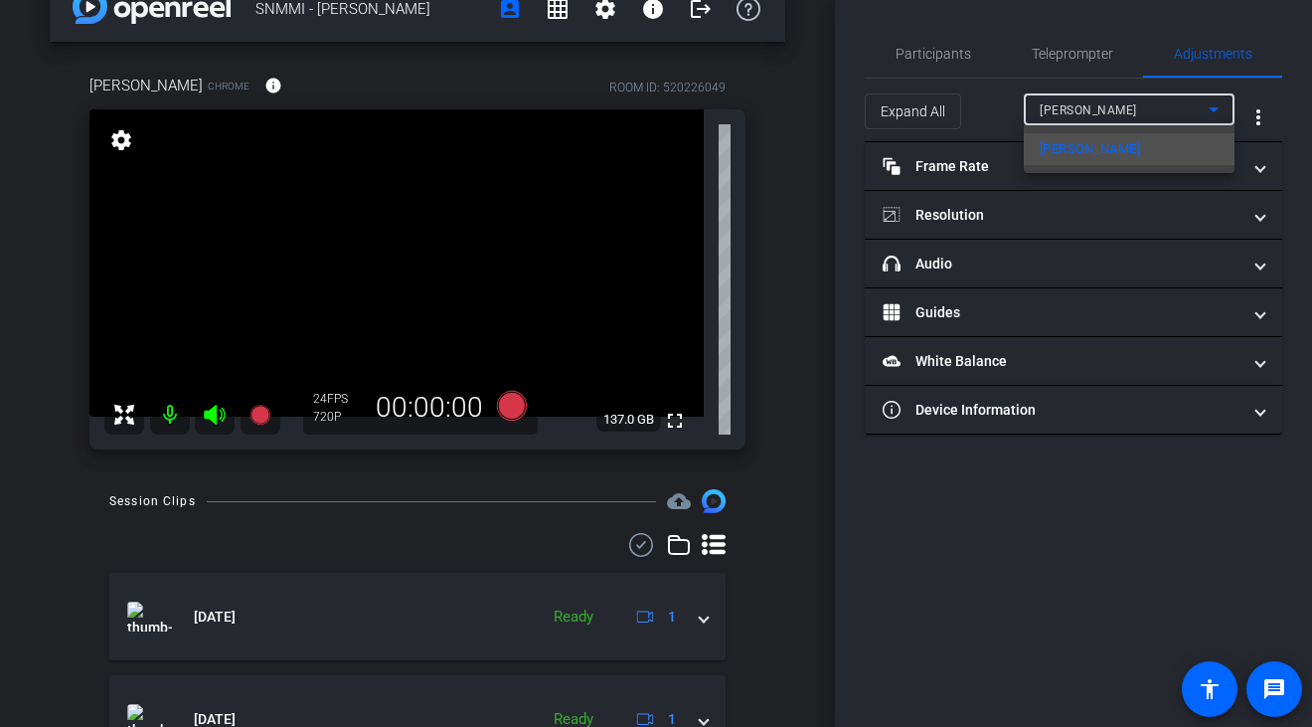
click at [1214, 108] on div at bounding box center [656, 363] width 1312 height 727
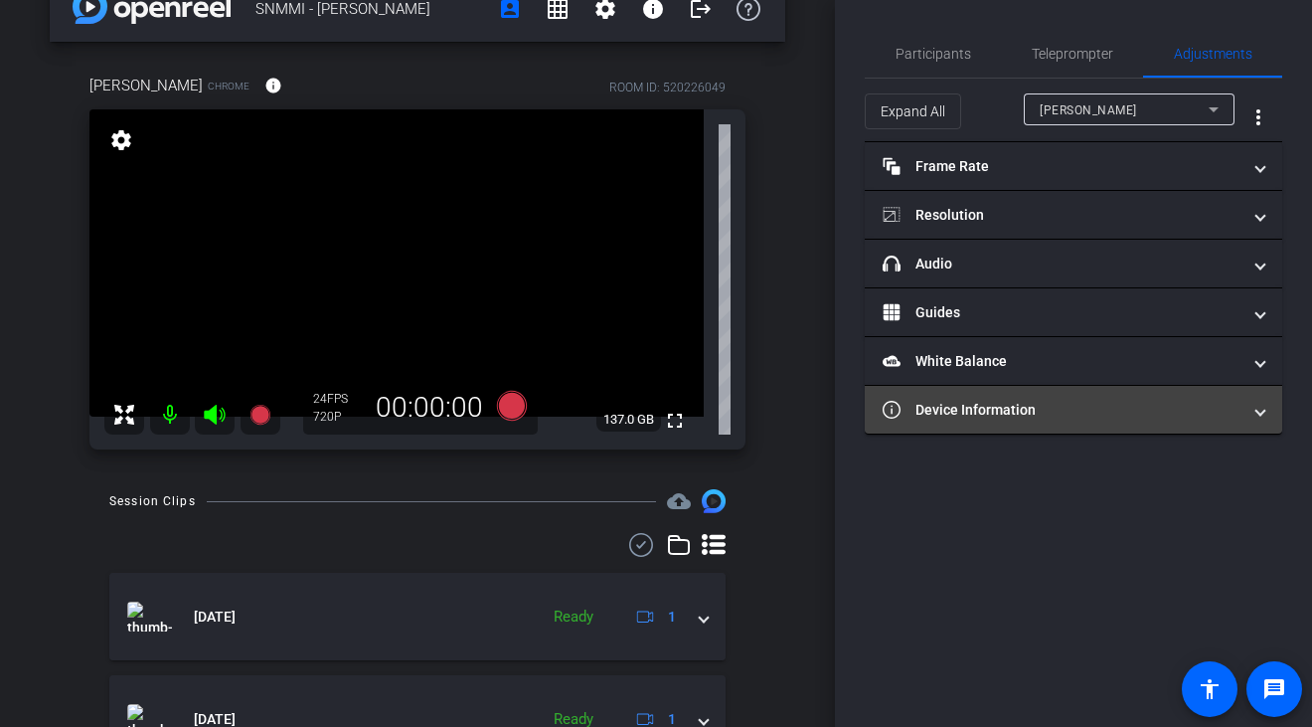
click at [1264, 412] on span at bounding box center [1261, 410] width 8 height 21
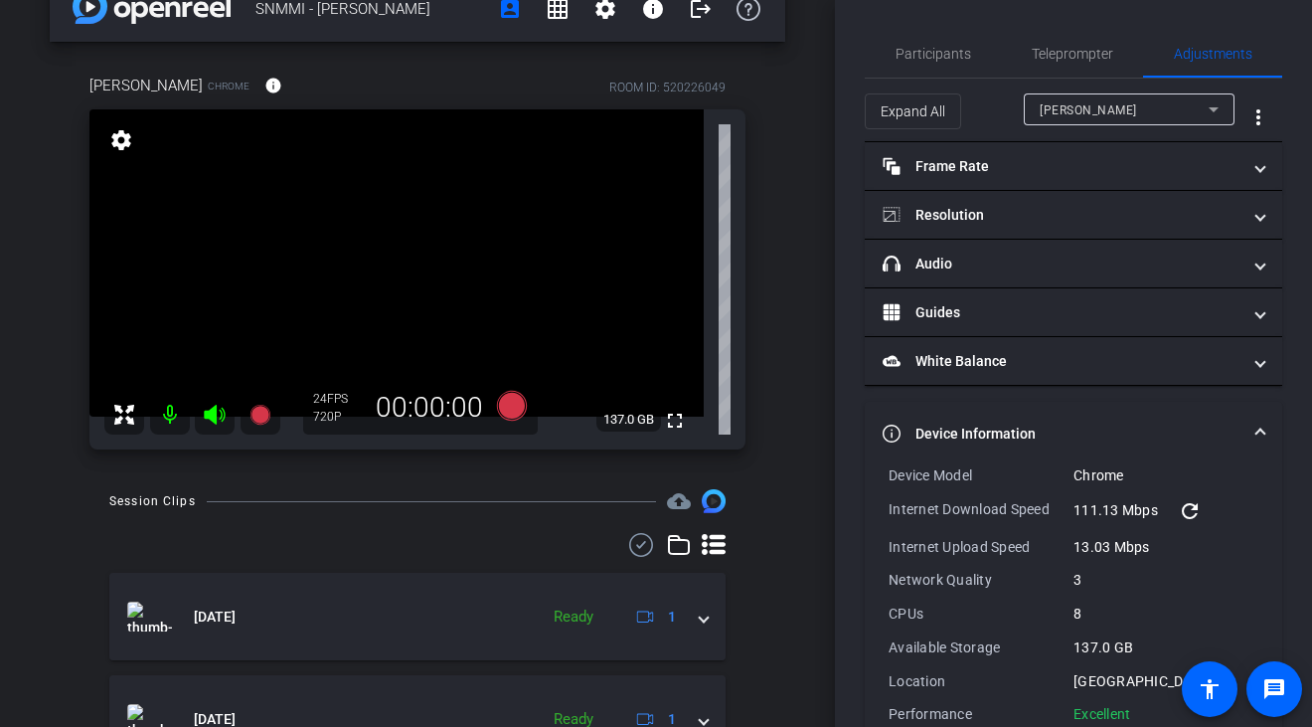
scroll to position [43, 0]
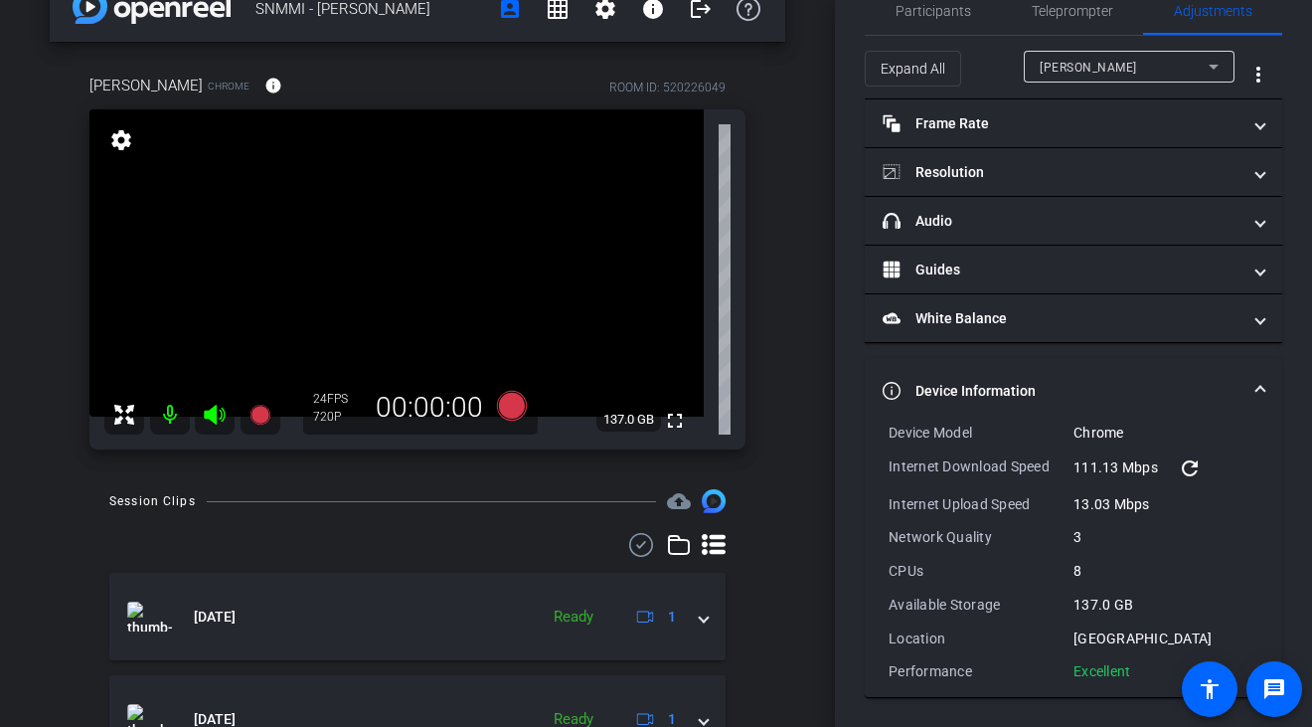
click at [1257, 389] on span at bounding box center [1261, 391] width 8 height 21
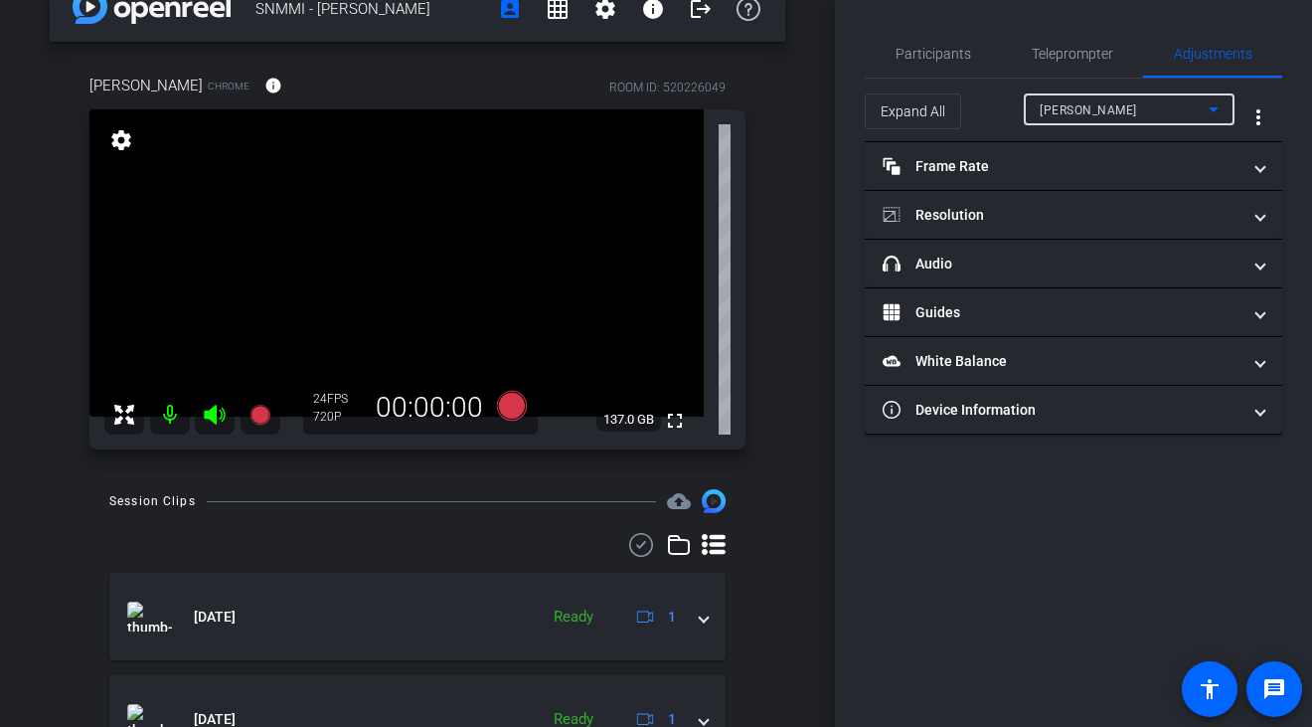
click at [1217, 102] on icon at bounding box center [1214, 109] width 24 height 24
click at [1217, 102] on div at bounding box center [656, 363] width 1312 height 727
click at [942, 51] on span "Participants" at bounding box center [934, 54] width 76 height 14
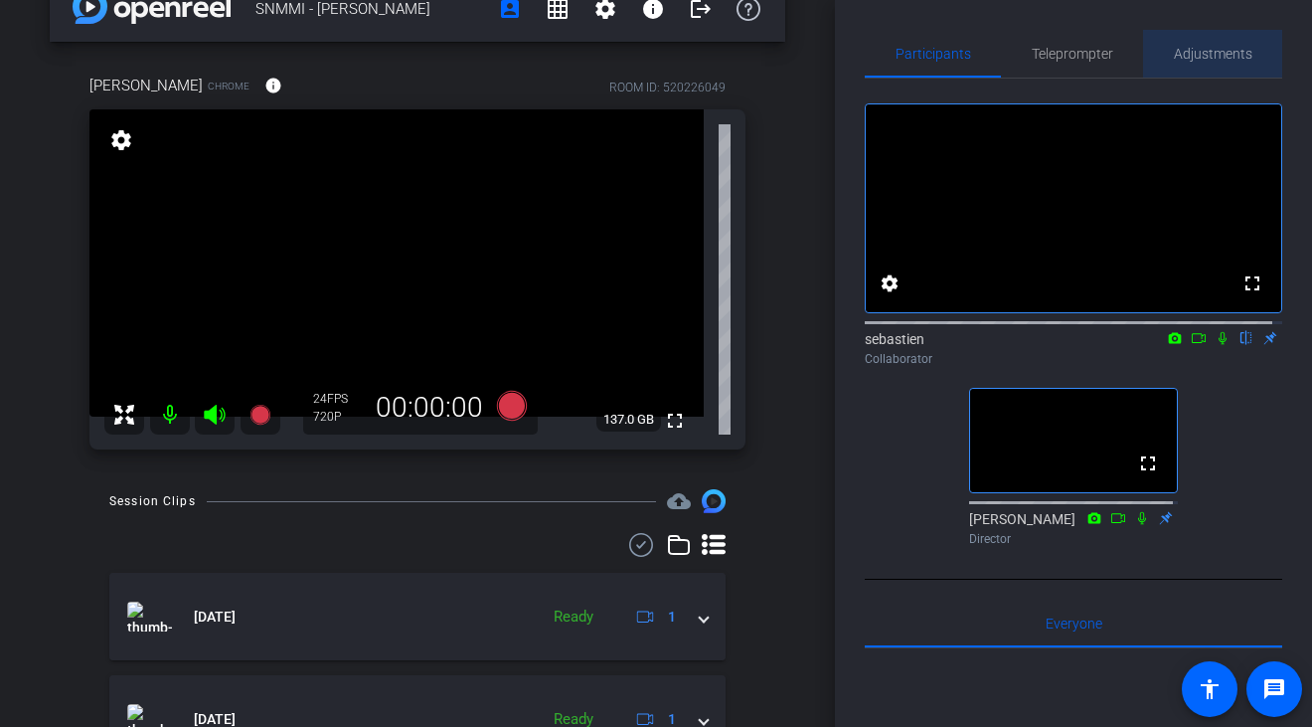
click at [1208, 49] on span "Adjustments" at bounding box center [1213, 54] width 79 height 14
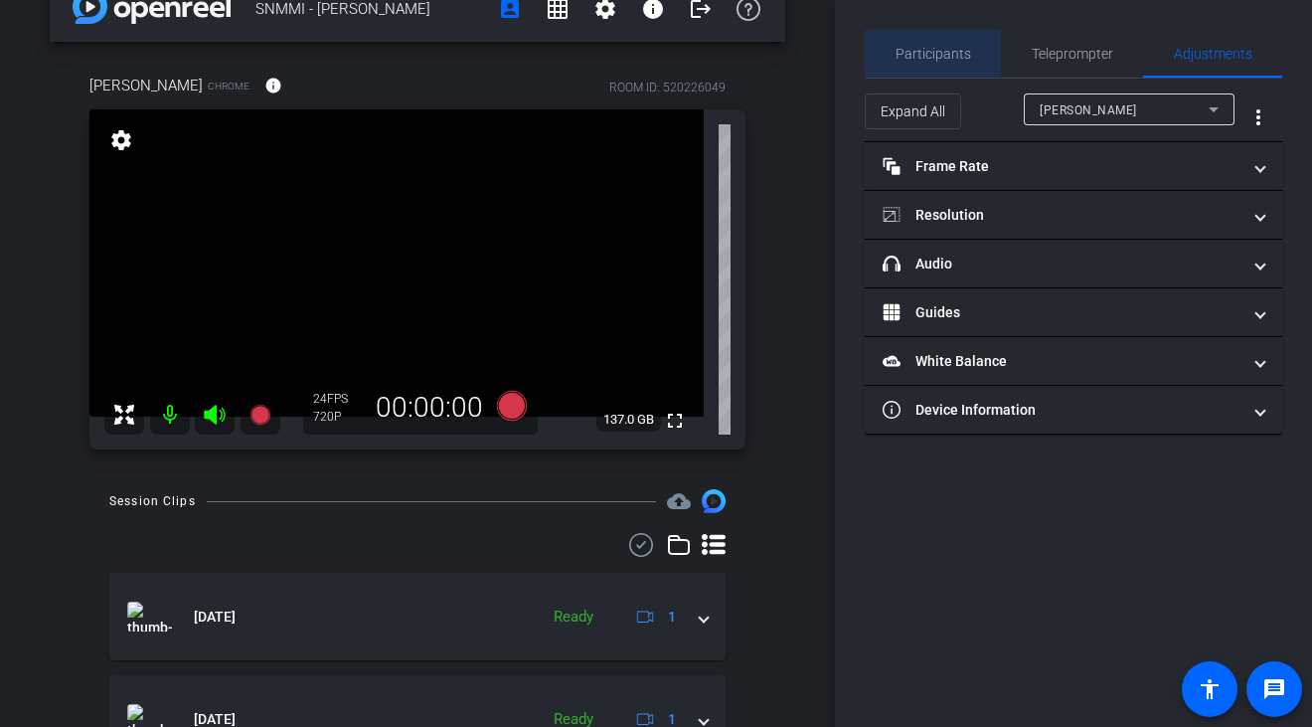
click at [947, 52] on span "Participants" at bounding box center [934, 54] width 76 height 14
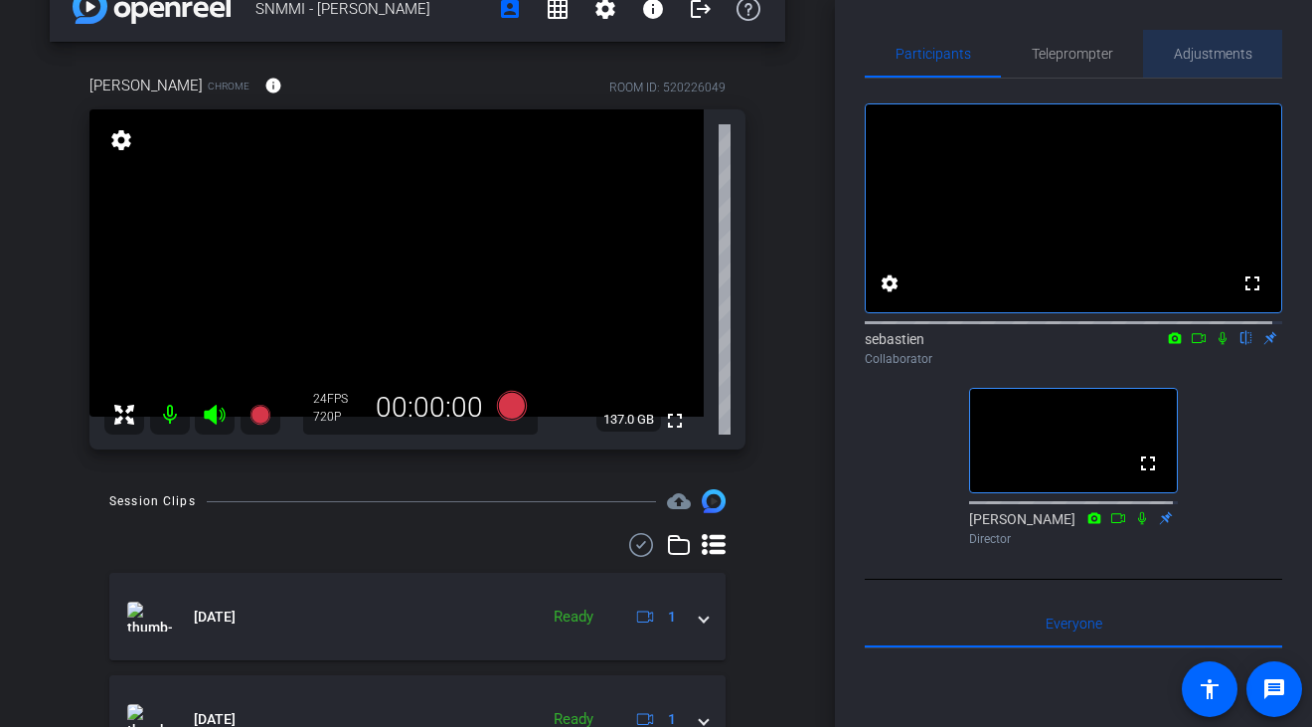
click at [1215, 55] on span "Adjustments" at bounding box center [1213, 54] width 79 height 14
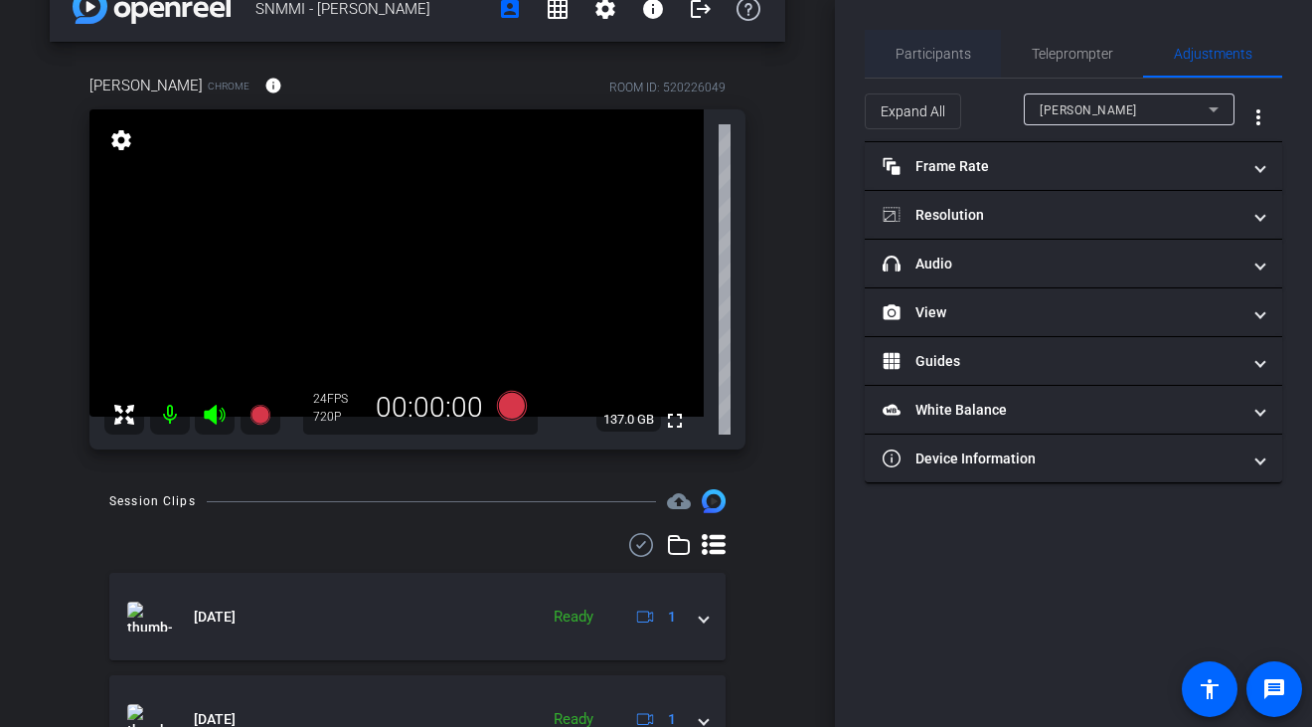
click at [926, 65] on span "Participants" at bounding box center [934, 54] width 76 height 48
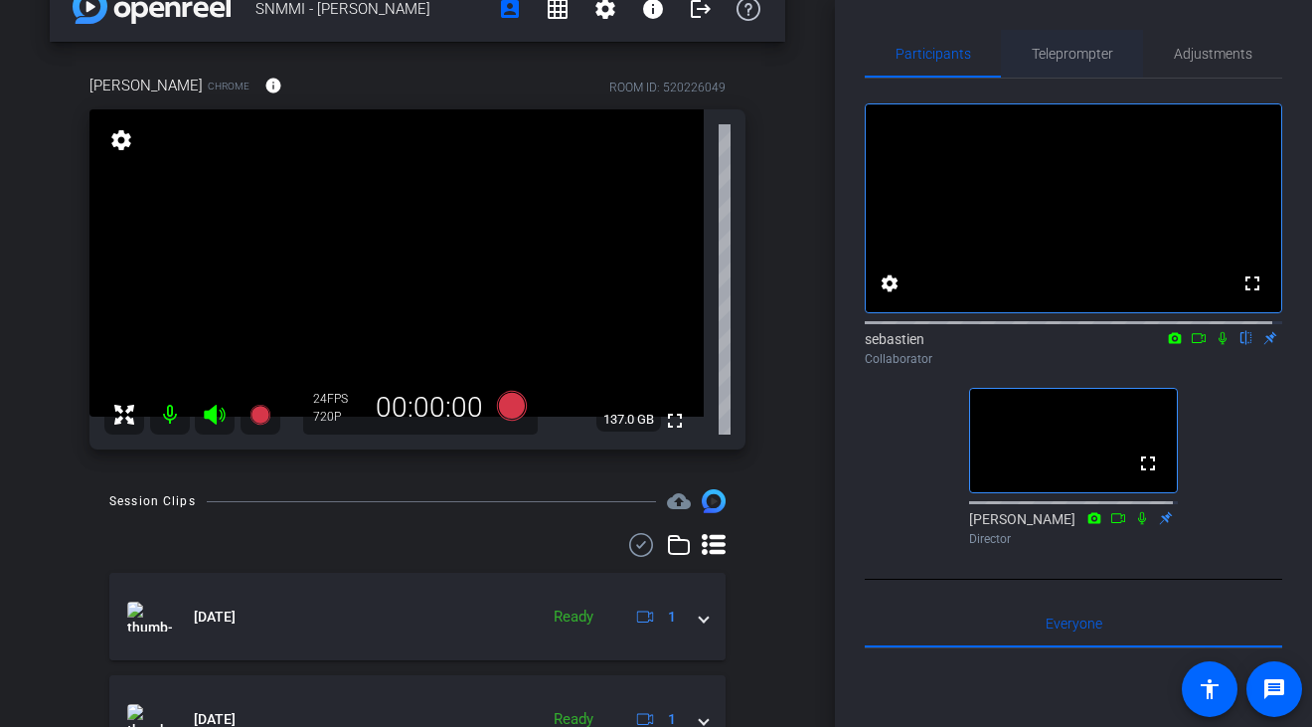
click at [1074, 61] on span "Teleprompter" at bounding box center [1073, 54] width 82 height 14
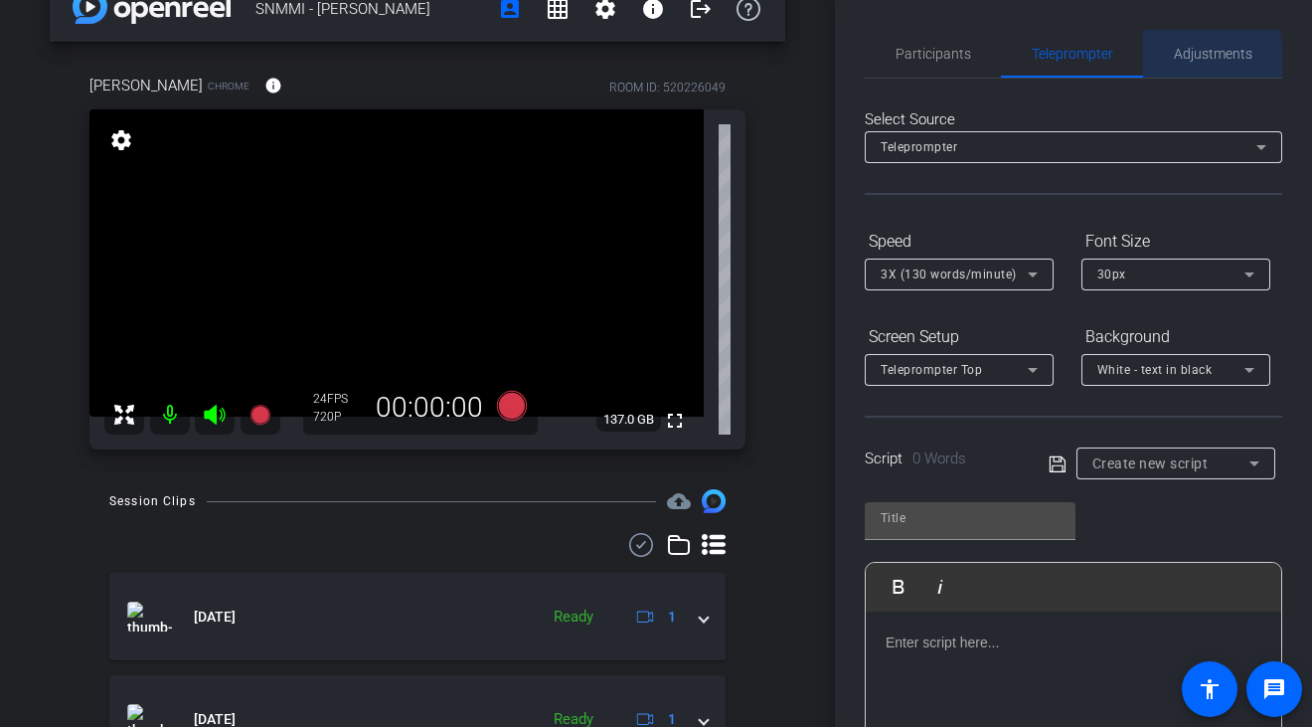
click at [1183, 62] on span "Adjustments" at bounding box center [1213, 54] width 79 height 48
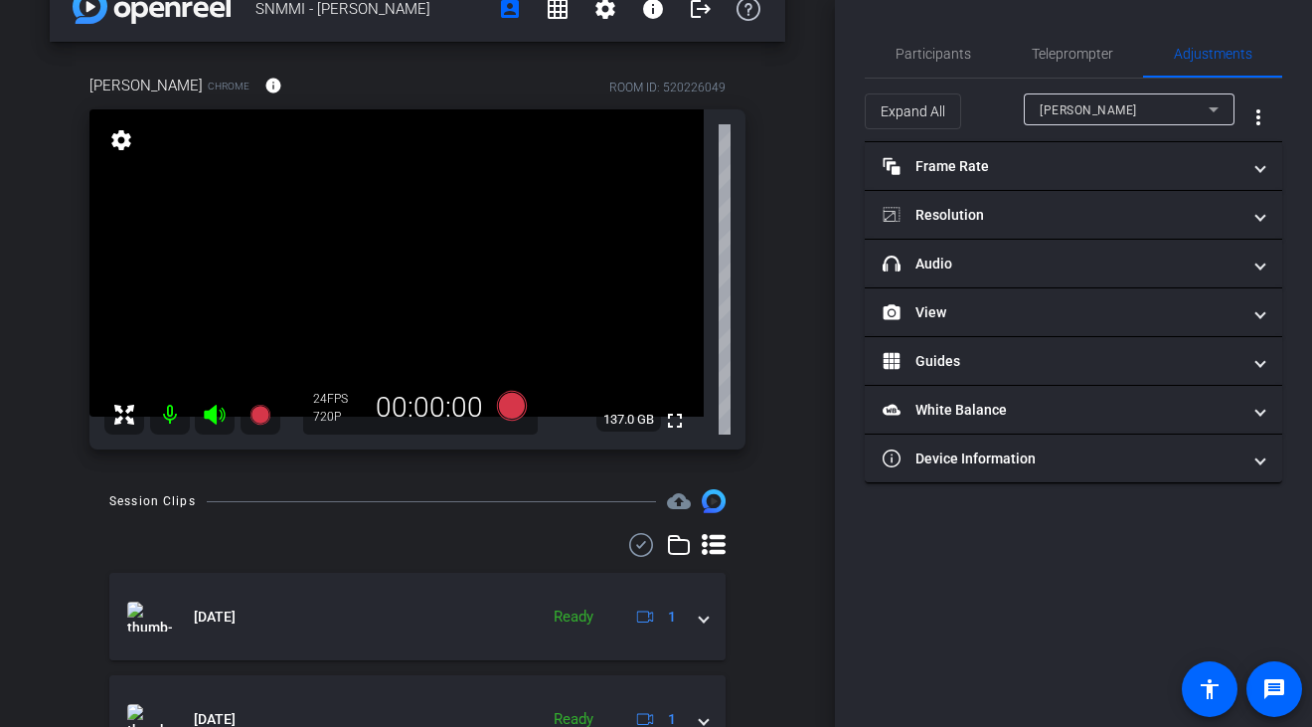
click at [1211, 107] on icon at bounding box center [1214, 109] width 10 height 5
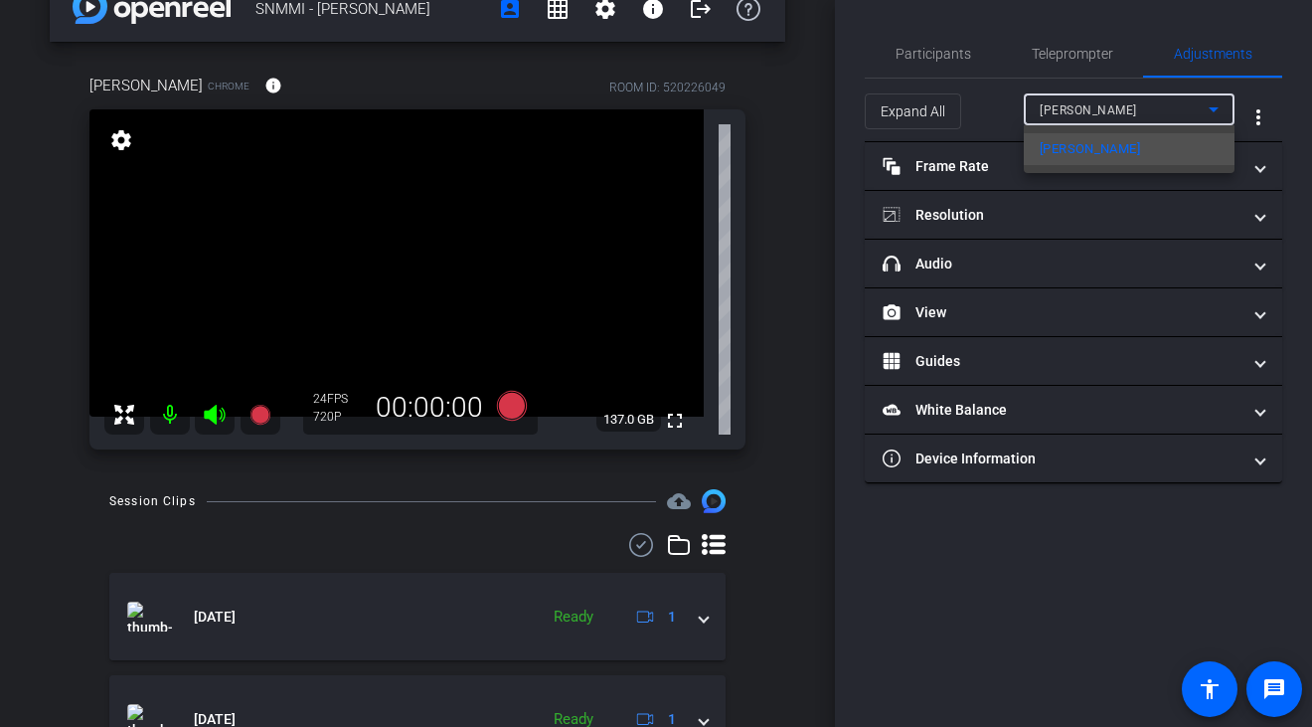
click at [1211, 107] on div at bounding box center [656, 363] width 1312 height 727
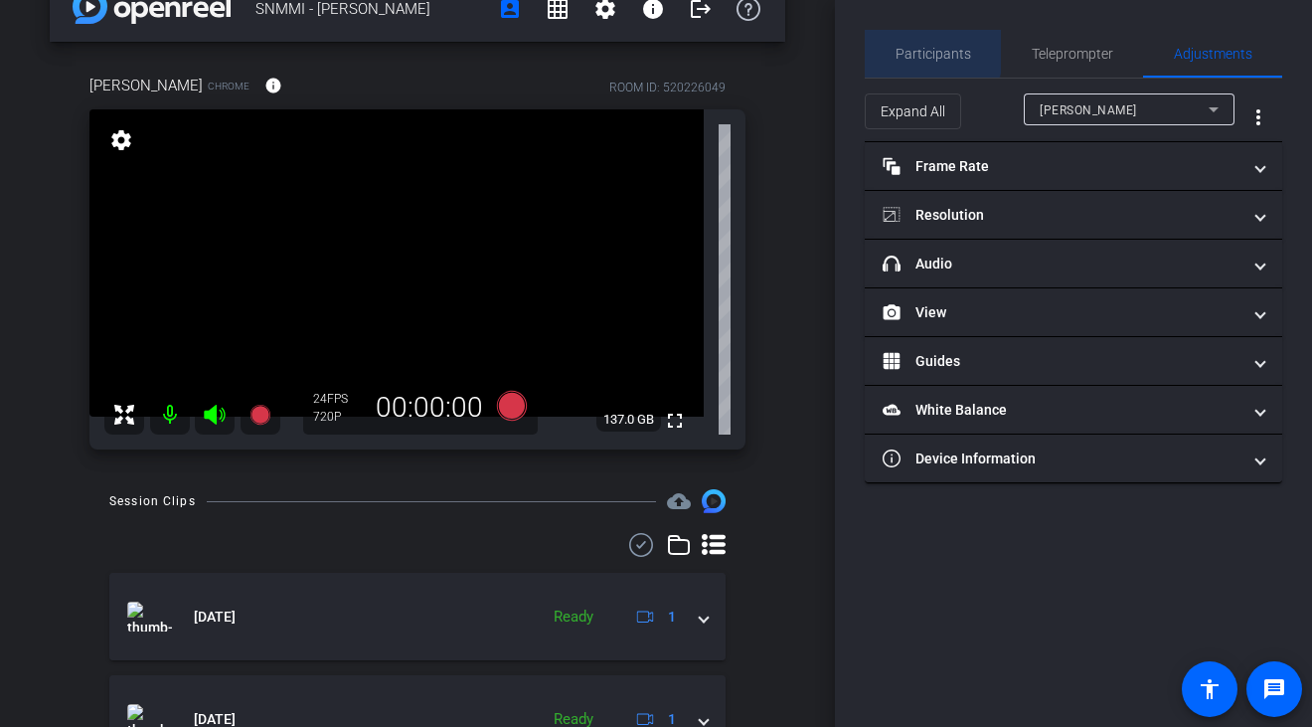
click at [925, 49] on span "Participants" at bounding box center [934, 54] width 76 height 14
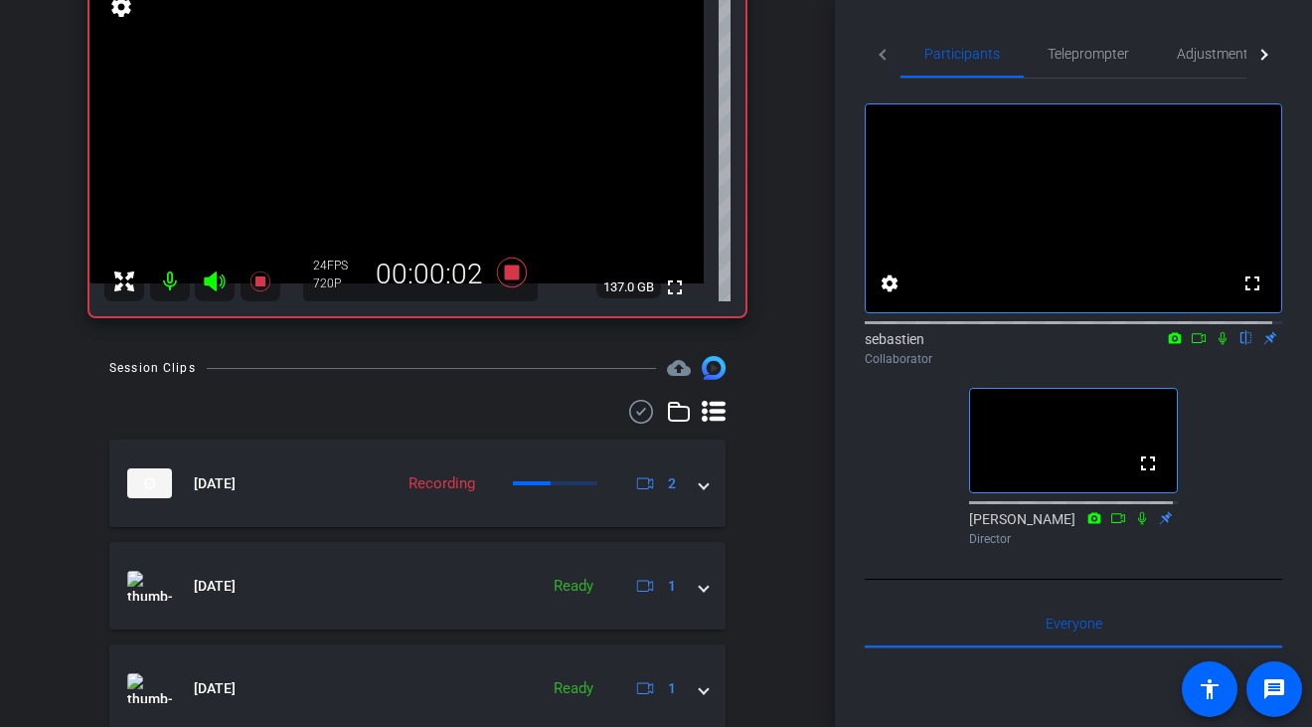
scroll to position [179, 0]
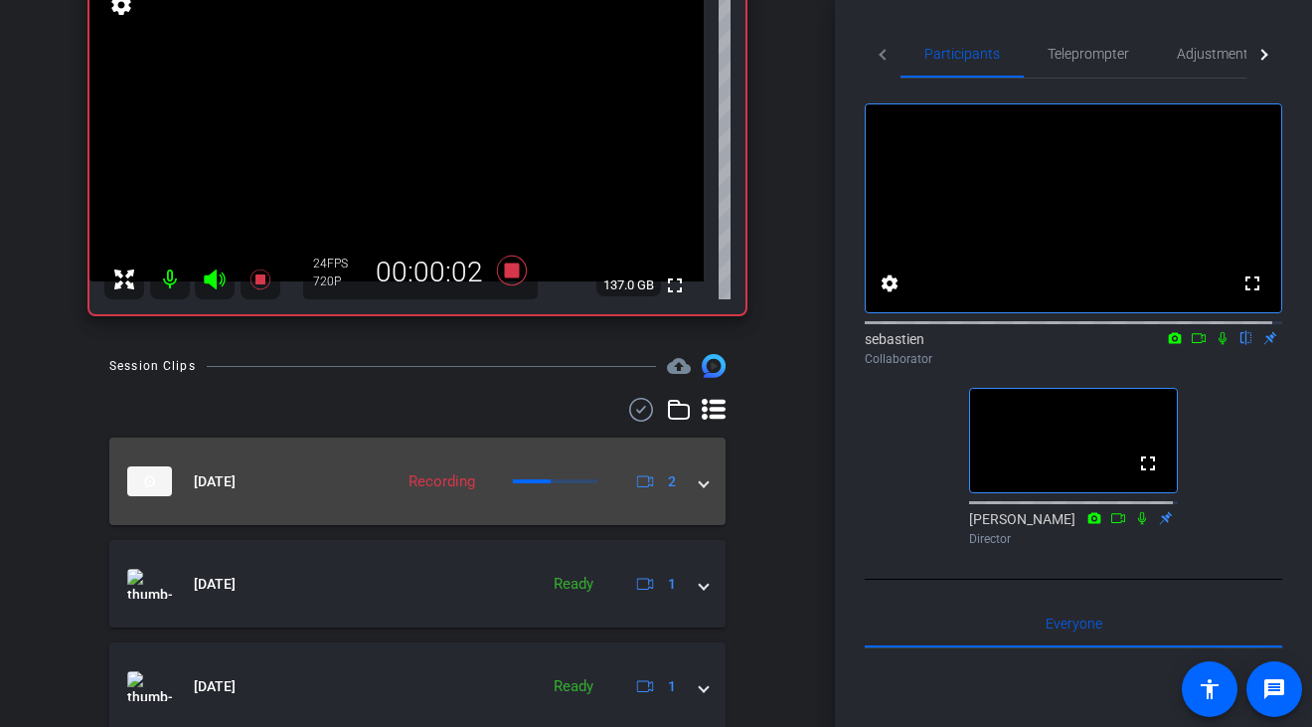
click at [692, 496] on mat-expansion-panel-header "[DATE] Recording 2" at bounding box center [417, 480] width 616 height 87
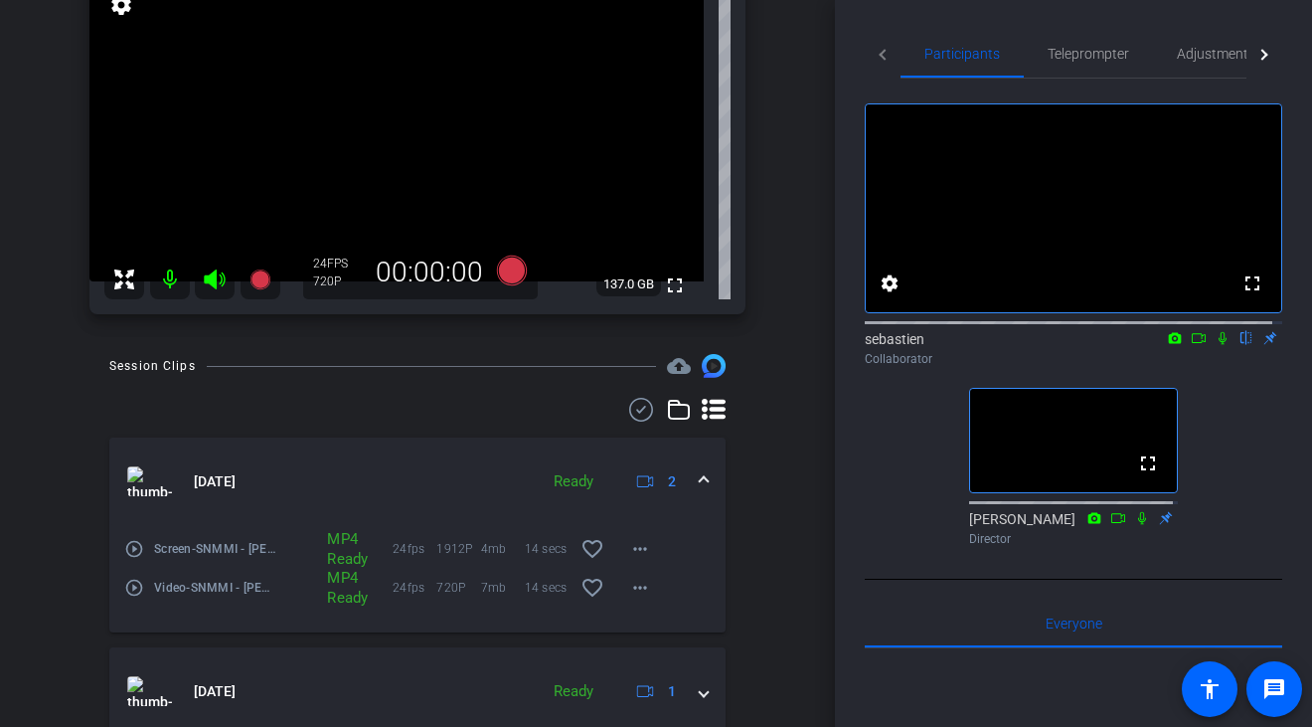
click at [131, 545] on mat-icon "play_circle_outline" at bounding box center [134, 549] width 20 height 20
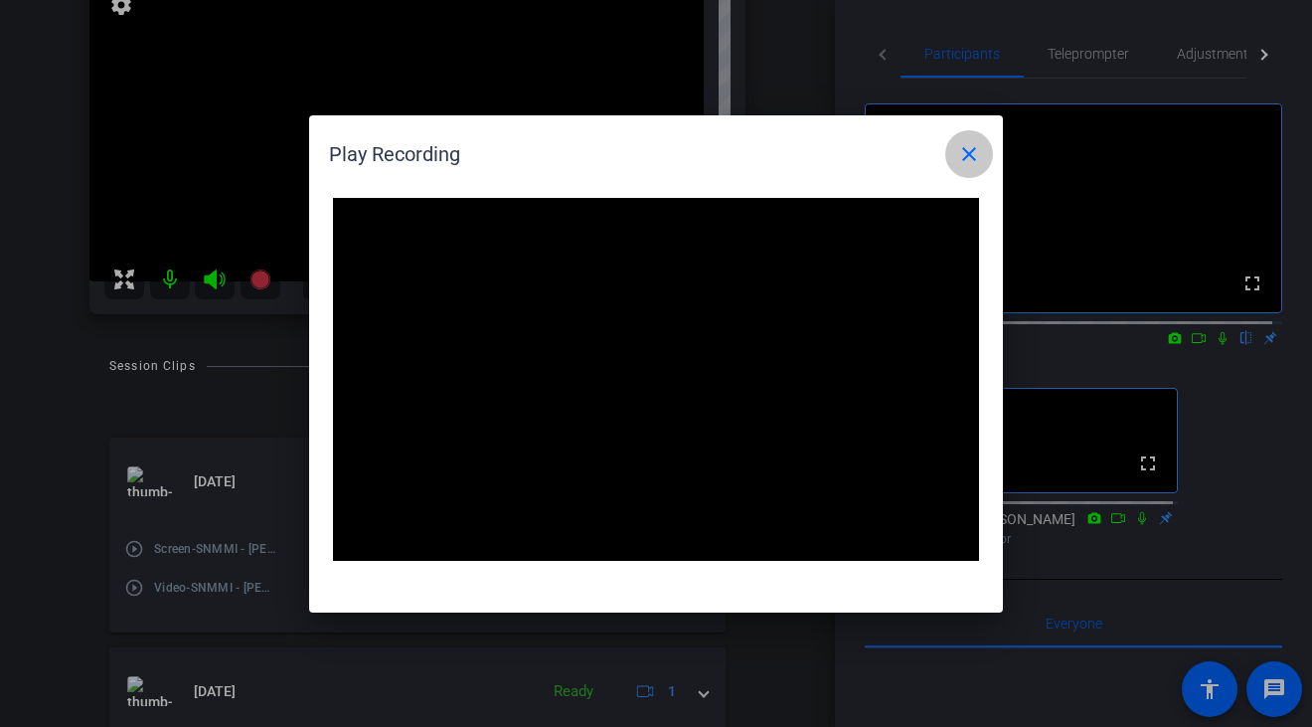
click at [966, 145] on mat-icon "close" at bounding box center [969, 154] width 24 height 24
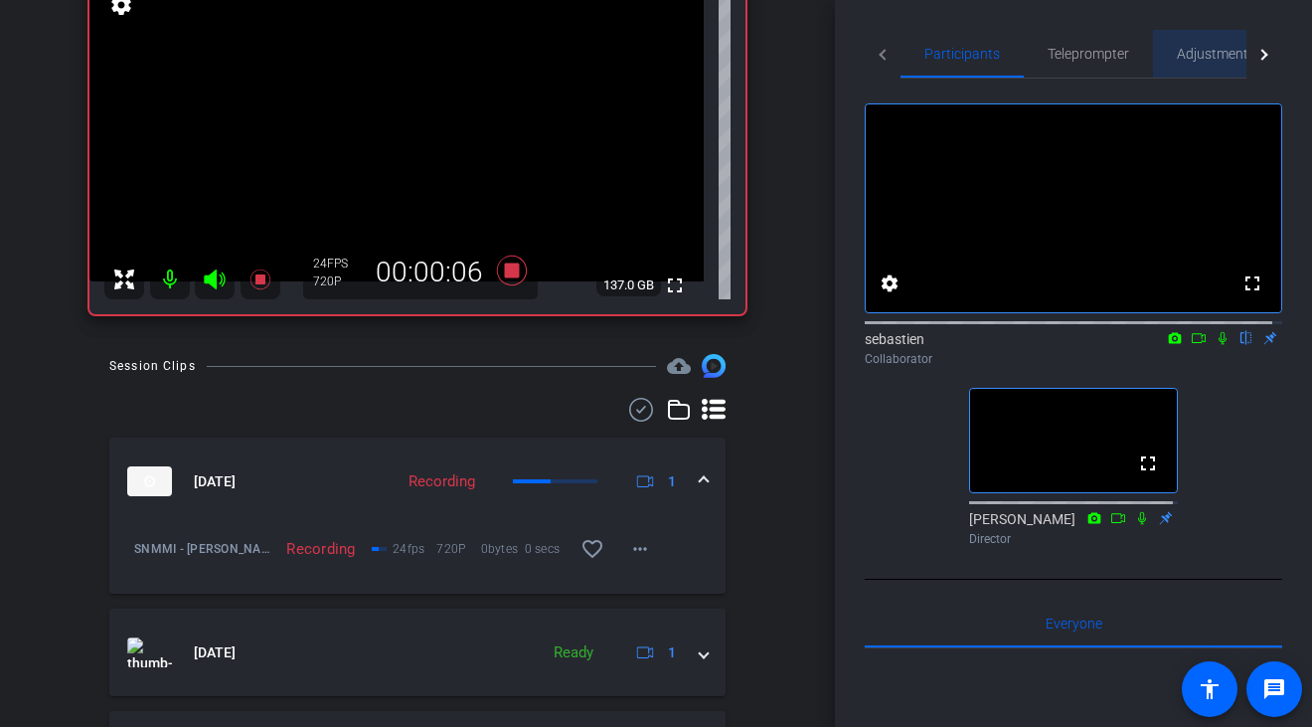
click at [1213, 56] on span "Adjustments" at bounding box center [1216, 54] width 79 height 14
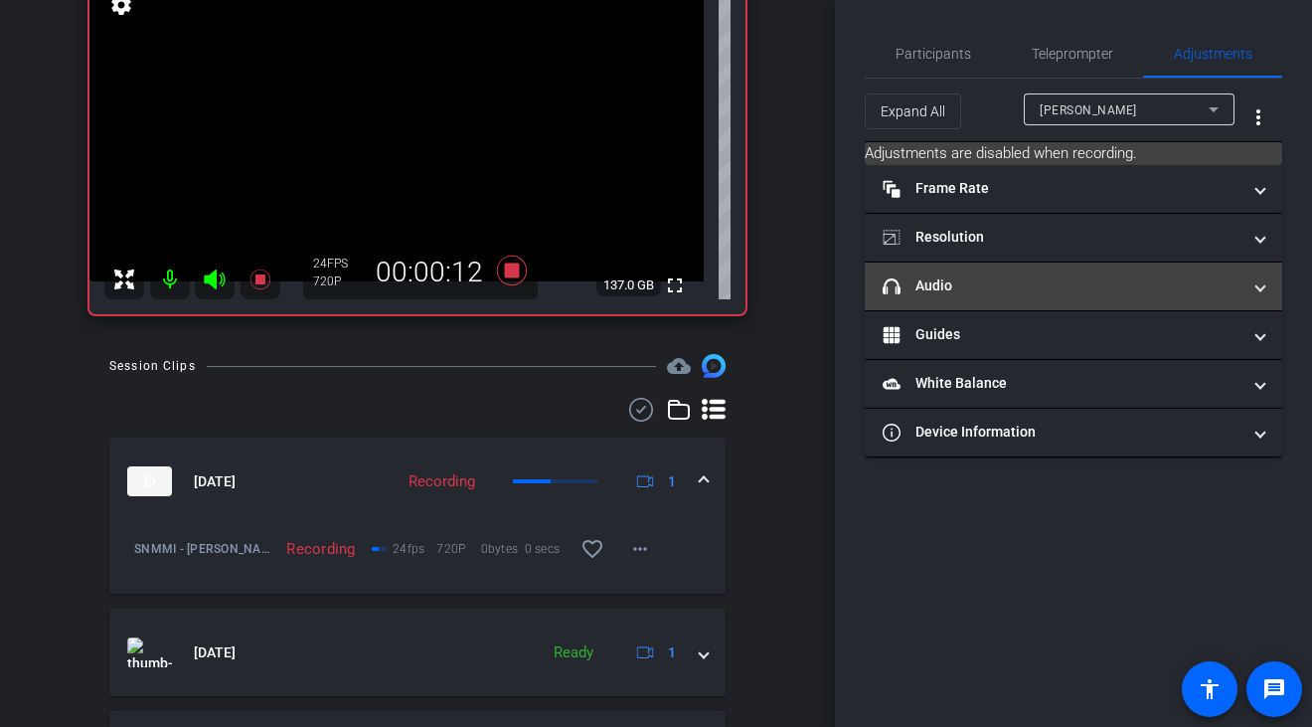
click at [1262, 283] on span at bounding box center [1261, 285] width 8 height 21
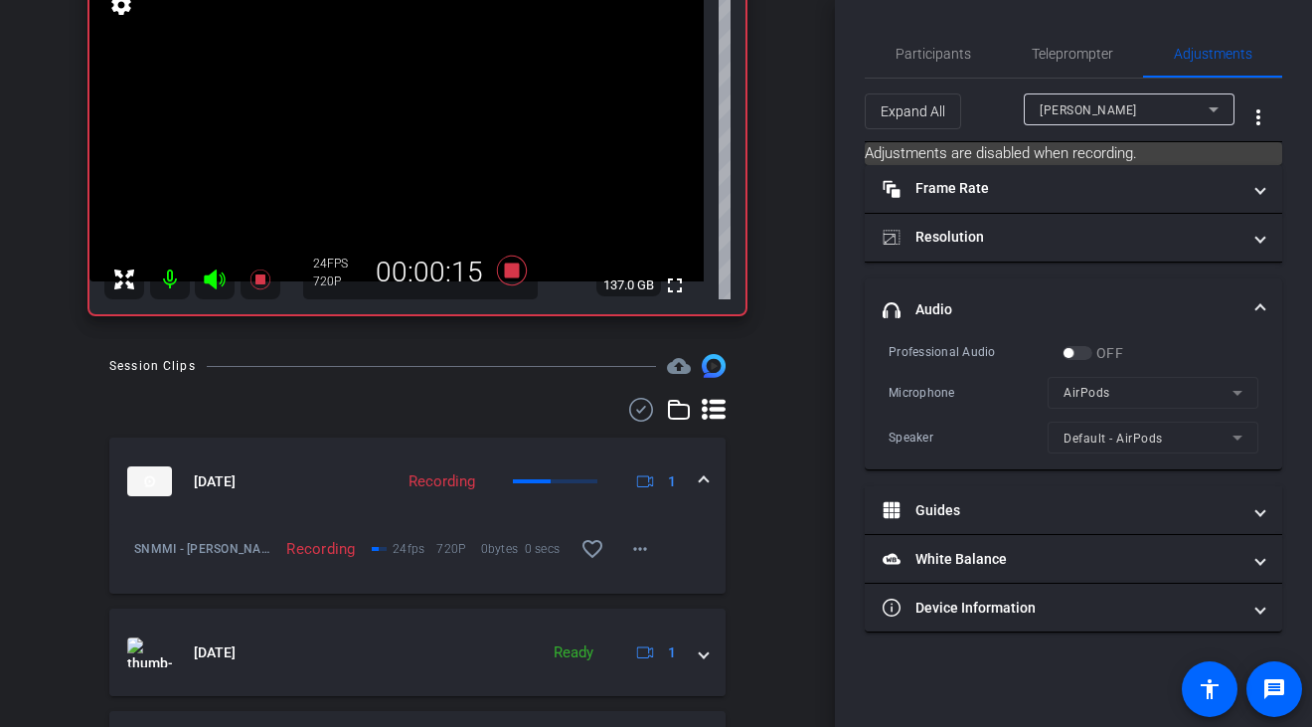
click at [1264, 301] on span at bounding box center [1261, 309] width 8 height 21
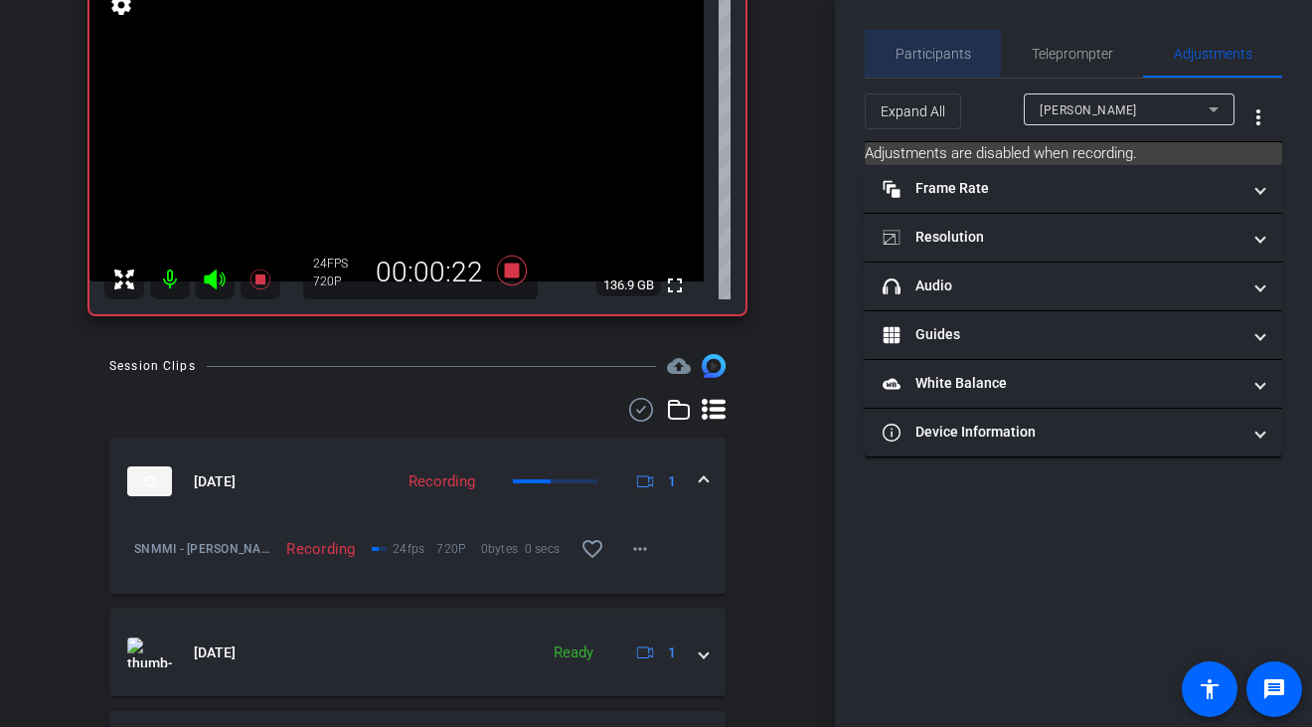
click at [933, 51] on span "Participants" at bounding box center [934, 54] width 76 height 14
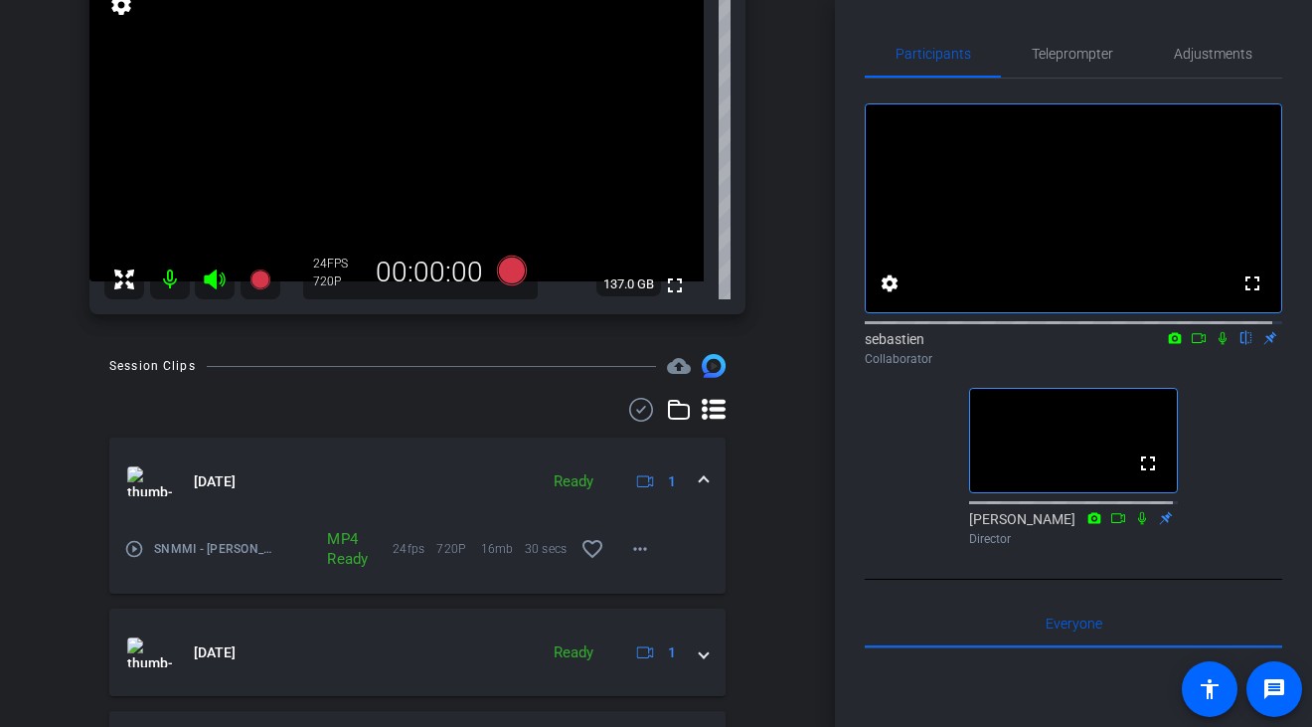
scroll to position [172, 0]
